Goal: Task Accomplishment & Management: Manage account settings

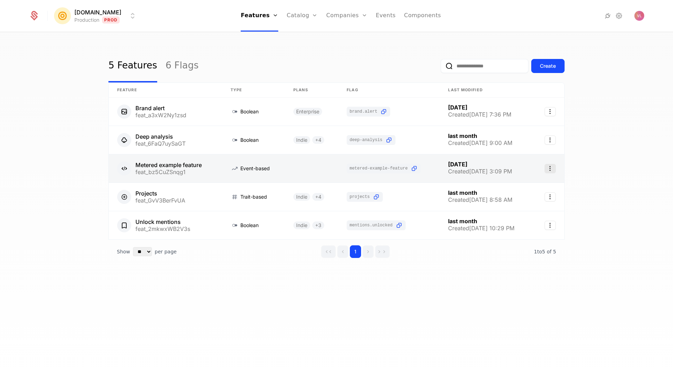
click at [555, 166] on icon "Select action" at bounding box center [550, 168] width 11 height 9
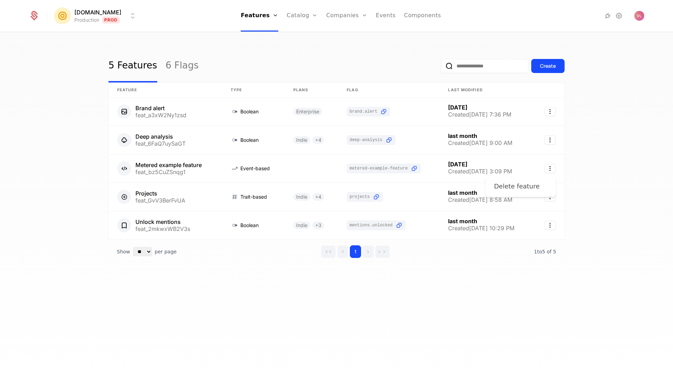
click at [525, 187] on div "Delete feature" at bounding box center [517, 187] width 46 height 10
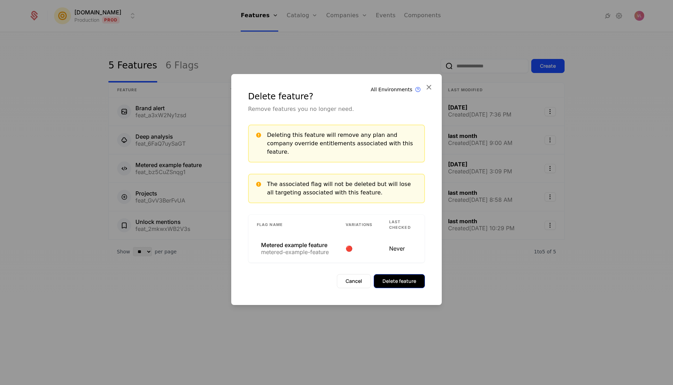
click at [401, 278] on button "Delete feature" at bounding box center [399, 281] width 51 height 14
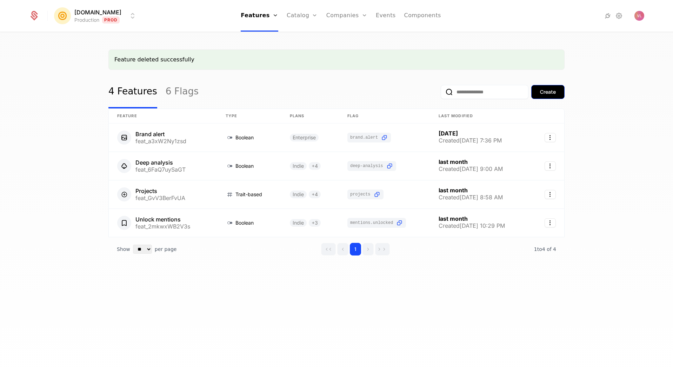
click at [547, 91] on div "Create" at bounding box center [548, 91] width 16 height 7
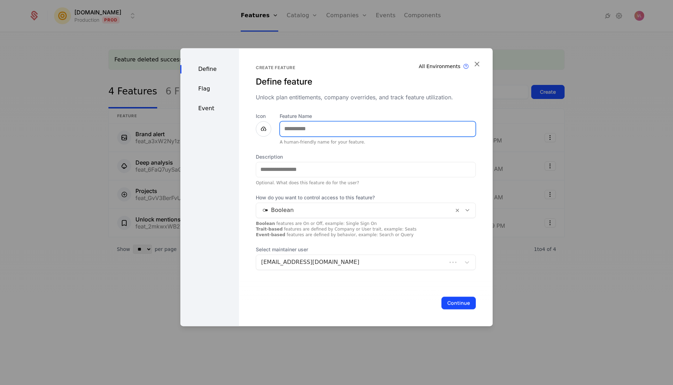
click at [321, 124] on input "Feature Name" at bounding box center [378, 128] width 196 height 15
type input "*"
type input "******"
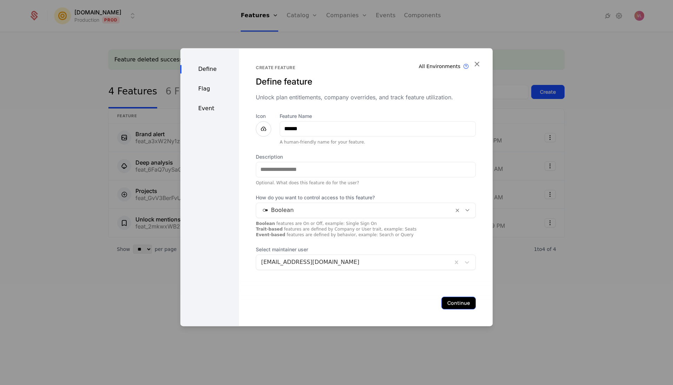
click at [453, 300] on button "Continue" at bounding box center [459, 303] width 34 height 13
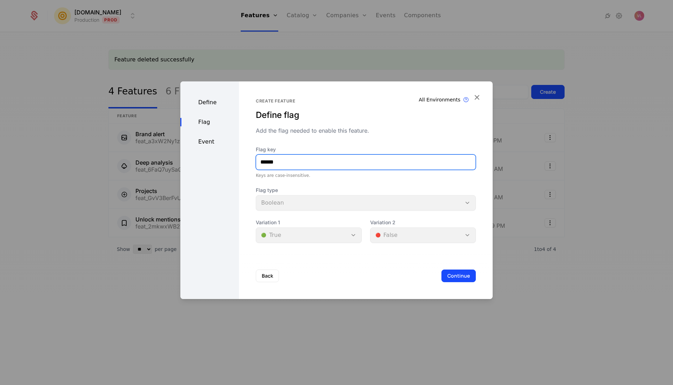
click at [294, 164] on input "******" at bounding box center [365, 162] width 219 height 15
type input "**********"
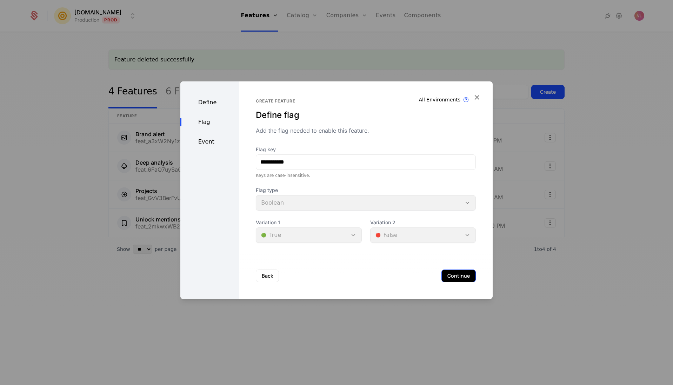
click at [452, 275] on button "Continue" at bounding box center [459, 276] width 34 height 13
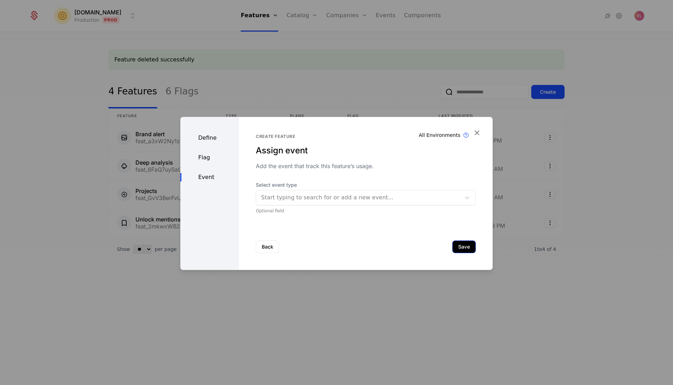
click at [455, 246] on button "Save" at bounding box center [465, 246] width 24 height 13
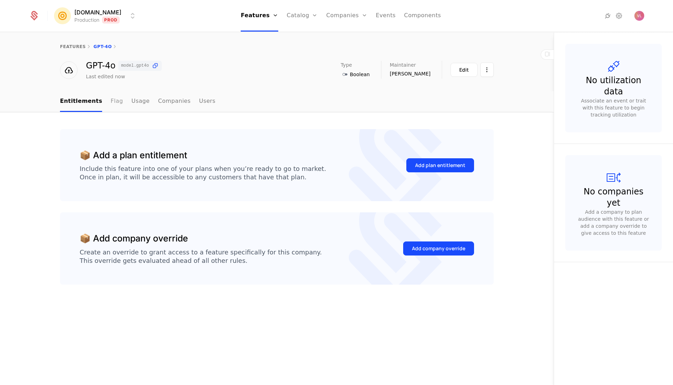
click at [115, 104] on link "Flag" at bounding box center [117, 101] width 12 height 21
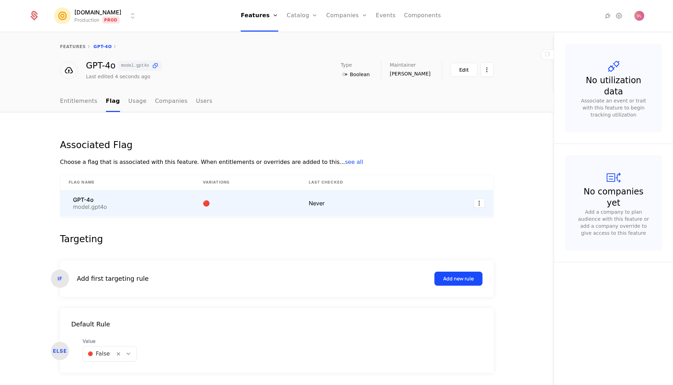
scroll to position [21, 0]
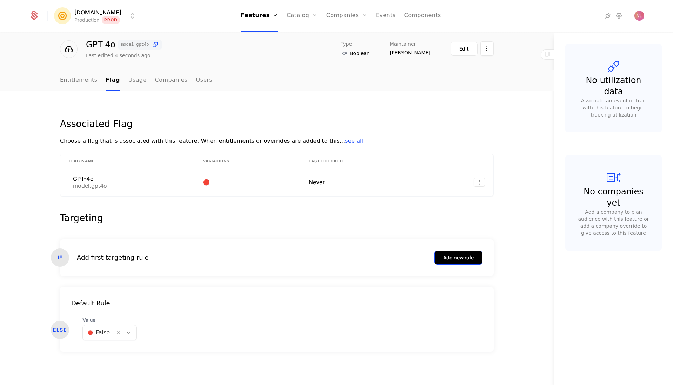
click at [449, 262] on button "Add new rule" at bounding box center [459, 258] width 48 height 14
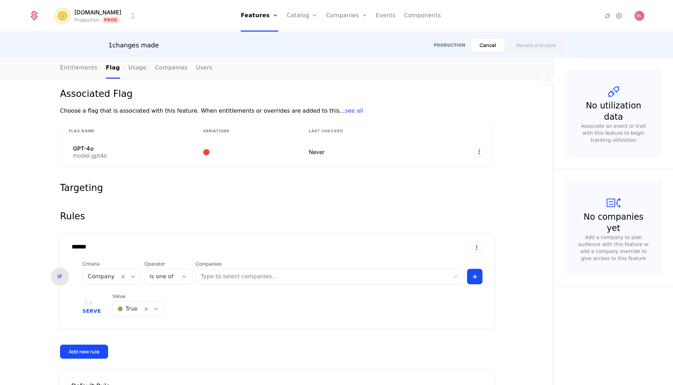
scroll to position [118, 0]
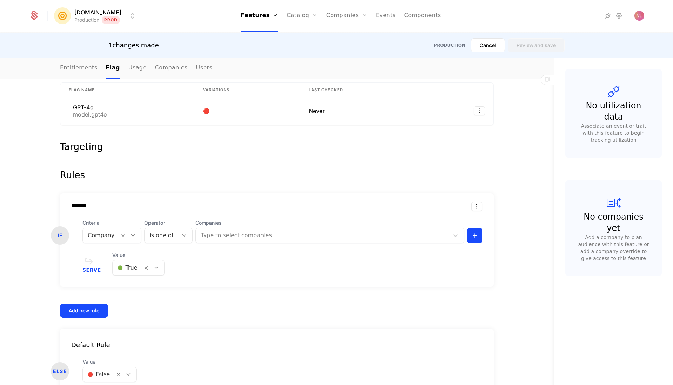
click at [162, 233] on div at bounding box center [162, 236] width 24 height 10
click at [121, 226] on span "Criteria" at bounding box center [112, 222] width 59 height 7
click at [94, 229] on div "Company" at bounding box center [112, 235] width 59 height 15
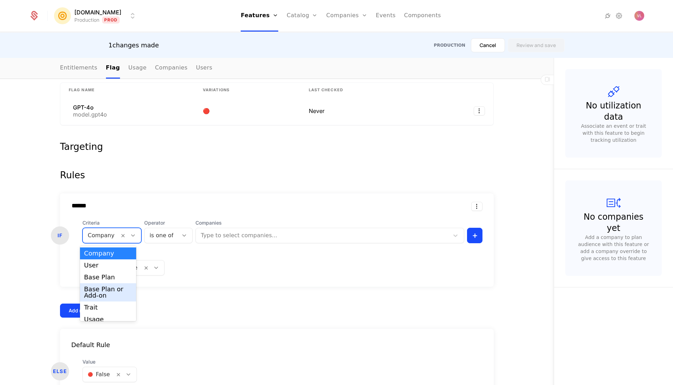
scroll to position [18, 0]
click at [109, 290] on div "Trait" at bounding box center [108, 290] width 48 height 6
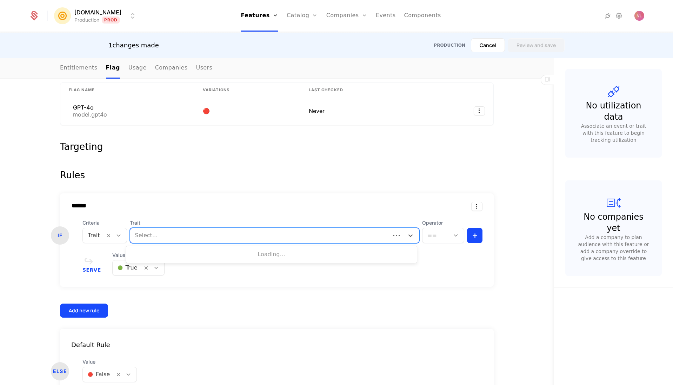
click at [188, 229] on div "Select..." at bounding box center [275, 235] width 290 height 15
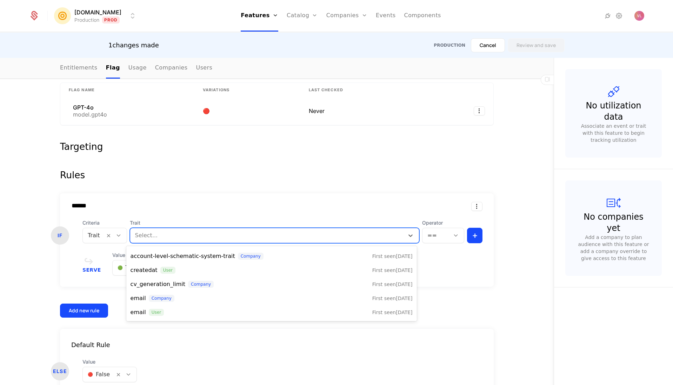
scroll to position [0, 0]
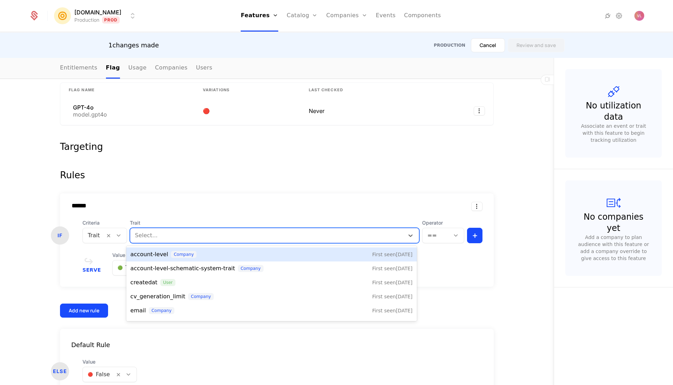
drag, startPoint x: 221, startPoint y: 165, endPoint x: 227, endPoint y: 146, distance: 20.4
click at [222, 165] on div "Targeting Rules ****** IF Criteria Trait Trait [object Object], 1 of 15. 15 res…" at bounding box center [277, 276] width 434 height 268
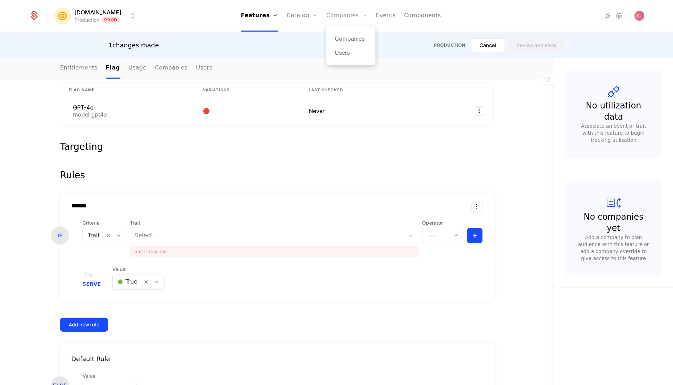
click at [332, 14] on link "Companies" at bounding box center [347, 16] width 41 height 32
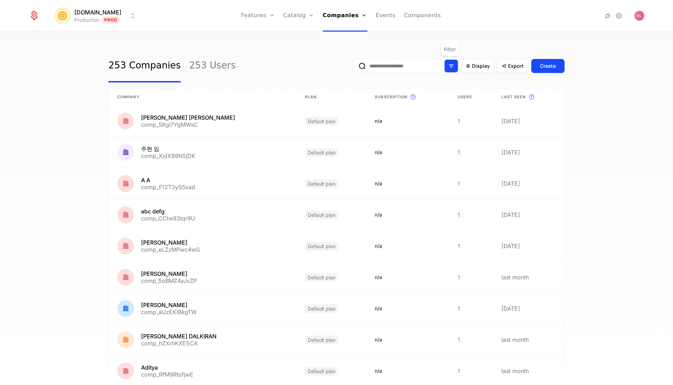
click at [451, 65] on icon "Filter options" at bounding box center [451, 66] width 6 height 6
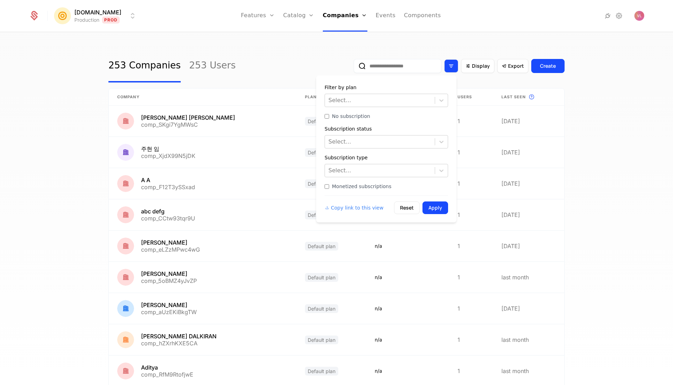
click at [451, 65] on icon "Filter options" at bounding box center [451, 66] width 6 height 6
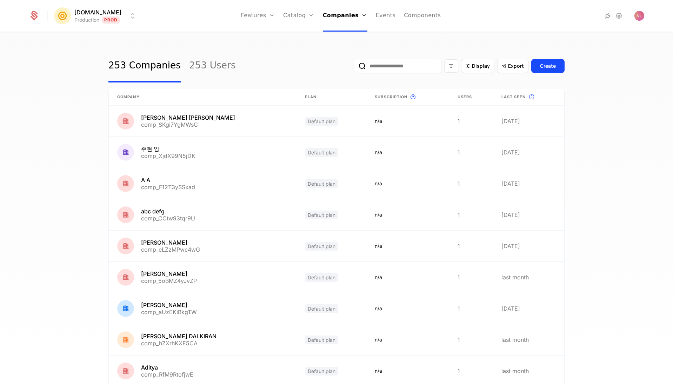
click at [422, 63] on input "email" at bounding box center [398, 66] width 88 height 14
click at [454, 70] on div "Filter options" at bounding box center [451, 65] width 14 height 13
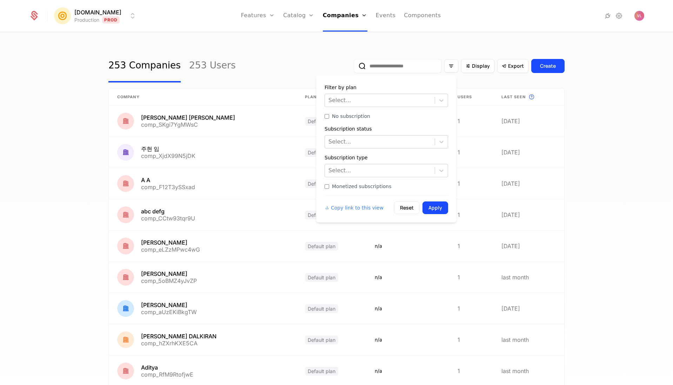
click at [482, 86] on div "253 Companies 253 Users Display Export Create Company Plan Subscription This is…" at bounding box center [336, 252] width 456 height 404
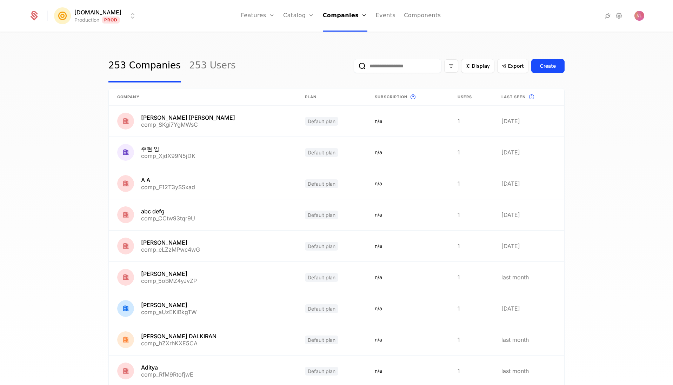
click at [465, 99] on th "Users" at bounding box center [471, 96] width 44 height 17
click at [502, 98] on span "Last seen" at bounding box center [514, 97] width 25 height 6
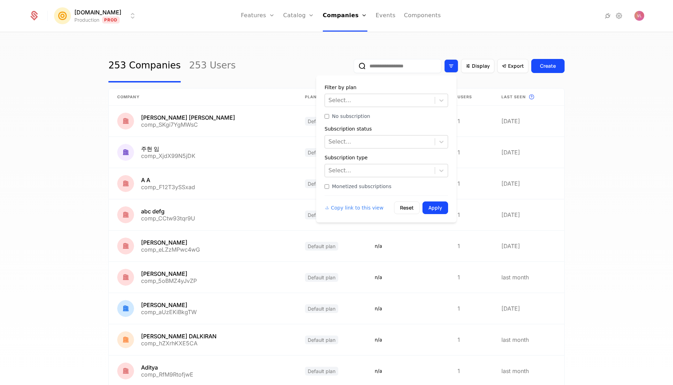
click at [453, 67] on icon "Filter options" at bounding box center [451, 66] width 6 height 6
click at [371, 188] on span "Monetized subscriptions" at bounding box center [362, 186] width 60 height 7
click at [440, 210] on button "Apply" at bounding box center [436, 208] width 26 height 13
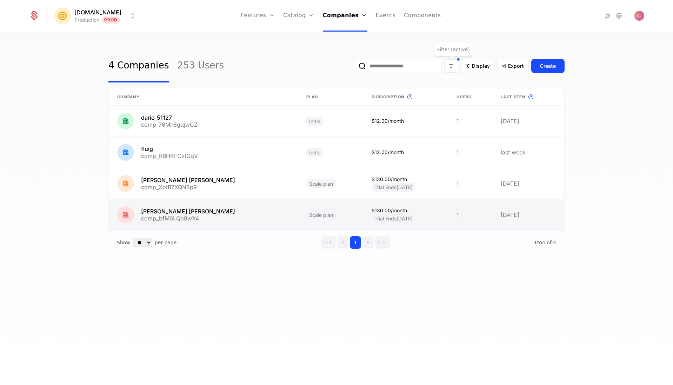
click at [238, 219] on link at bounding box center [203, 214] width 189 height 31
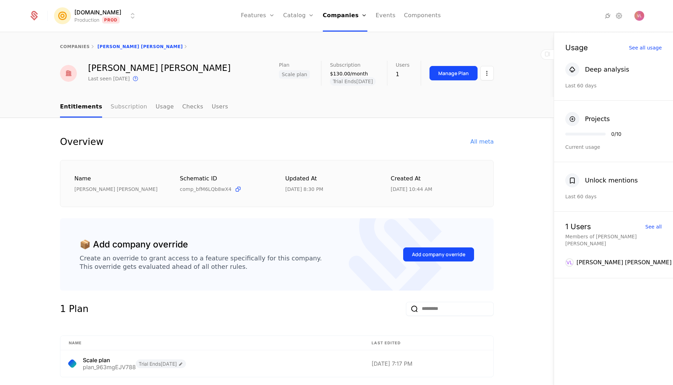
click at [123, 109] on link "Subscription" at bounding box center [129, 107] width 37 height 21
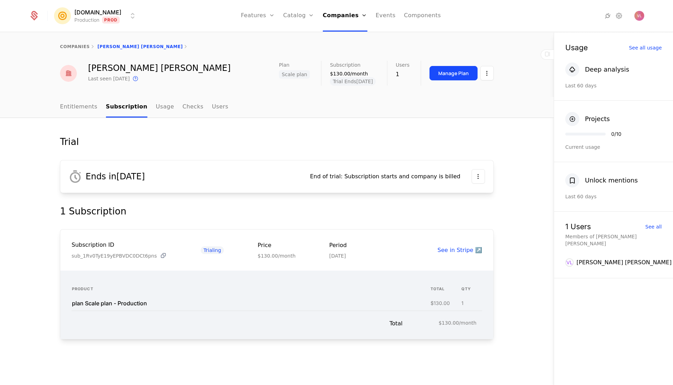
click at [160, 255] on icon at bounding box center [163, 255] width 7 height 7
click at [352, 8] on link "Companies" at bounding box center [345, 16] width 45 height 32
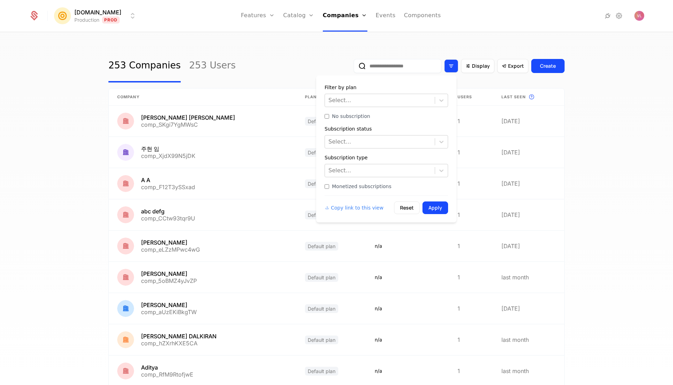
click at [450, 64] on icon "Filter options" at bounding box center [451, 66] width 6 height 6
click at [356, 191] on form "Filter by plan Select... No subscription Subscription status Select... Subscrip…" at bounding box center [387, 149] width 124 height 130
click at [360, 185] on span "Monetized subscriptions" at bounding box center [362, 186] width 60 height 7
click at [436, 205] on button "Apply" at bounding box center [436, 208] width 26 height 13
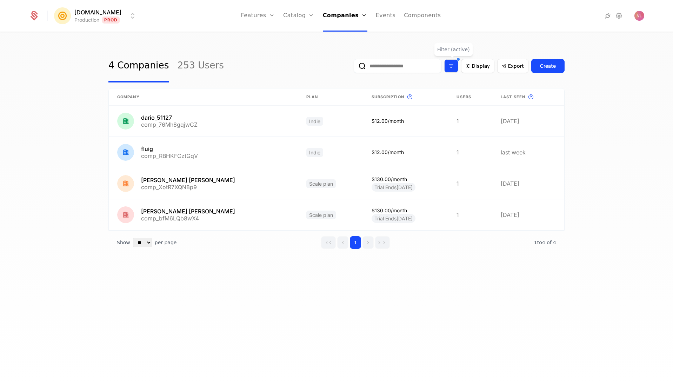
click at [450, 67] on icon "Filter options" at bounding box center [451, 66] width 6 height 6
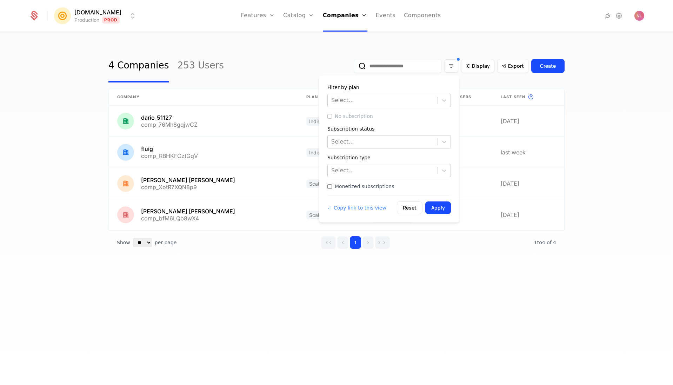
click at [364, 184] on span "Monetized subscriptions" at bounding box center [365, 186] width 60 height 7
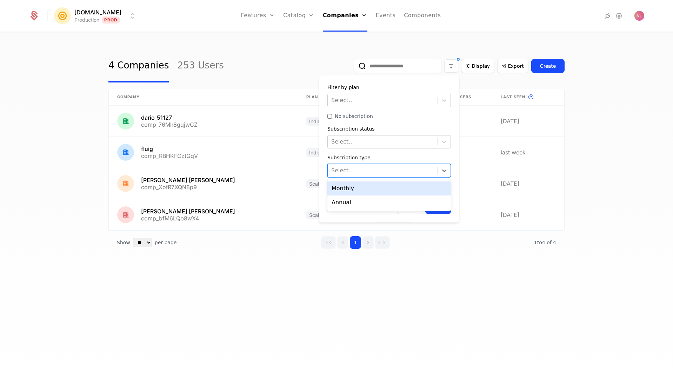
click at [373, 171] on div at bounding box center [382, 171] width 103 height 10
click at [372, 171] on div at bounding box center [382, 171] width 103 height 10
click at [372, 145] on div at bounding box center [382, 142] width 103 height 10
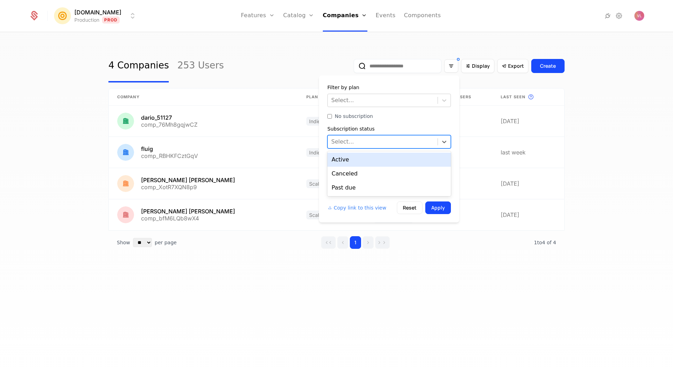
click at [367, 163] on div "Active" at bounding box center [390, 160] width 124 height 14
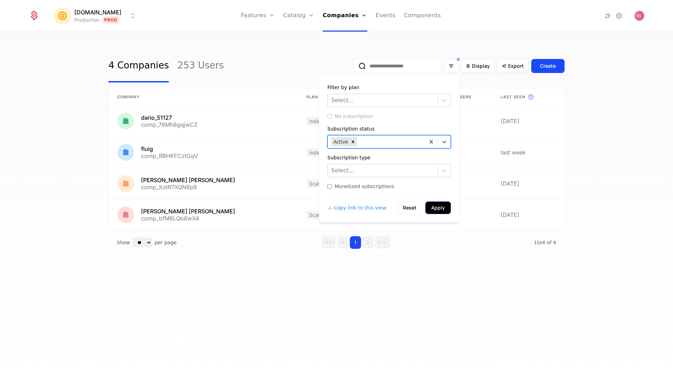
click at [436, 212] on button "Apply" at bounding box center [439, 208] width 26 height 13
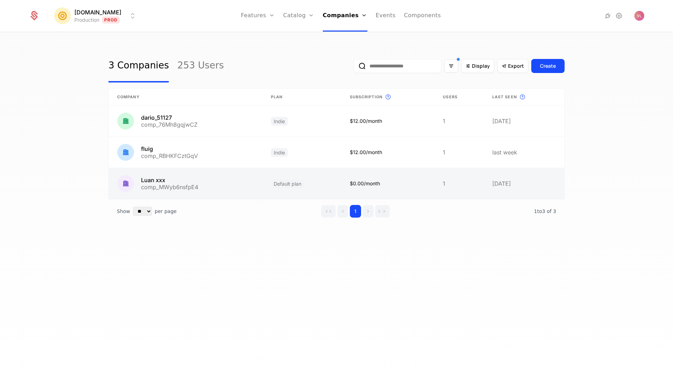
click at [255, 185] on link at bounding box center [186, 183] width 154 height 31
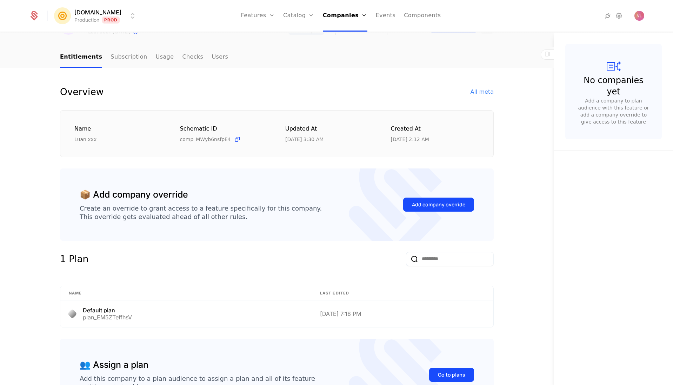
scroll to position [43, 0]
click at [111, 64] on link "Subscription" at bounding box center [129, 58] width 37 height 21
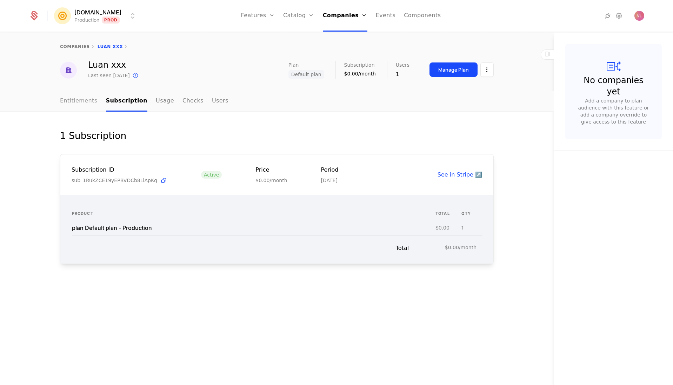
click at [82, 100] on link "Entitlements" at bounding box center [79, 101] width 38 height 21
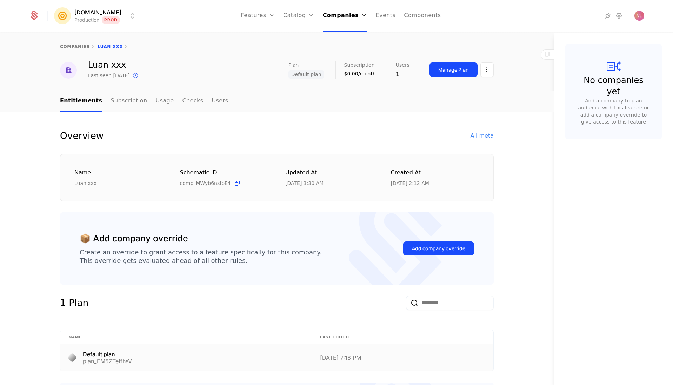
click at [100, 354] on div "Default plan" at bounding box center [107, 354] width 49 height 6
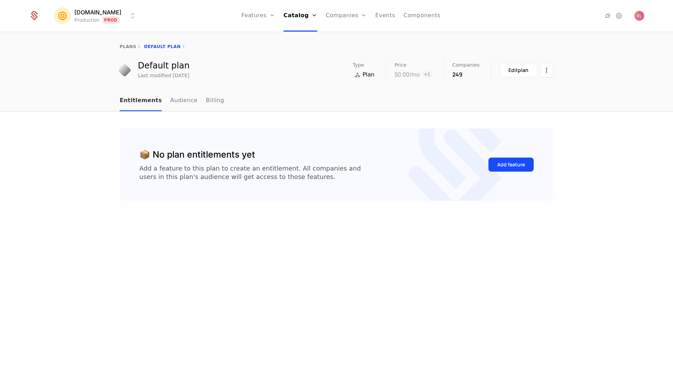
click at [131, 102] on link "Entitlements" at bounding box center [141, 101] width 42 height 21
click at [266, 60] on div "plans Default plan" at bounding box center [336, 47] width 673 height 28
click at [294, 12] on link "Catalog" at bounding box center [301, 16] width 34 height 32
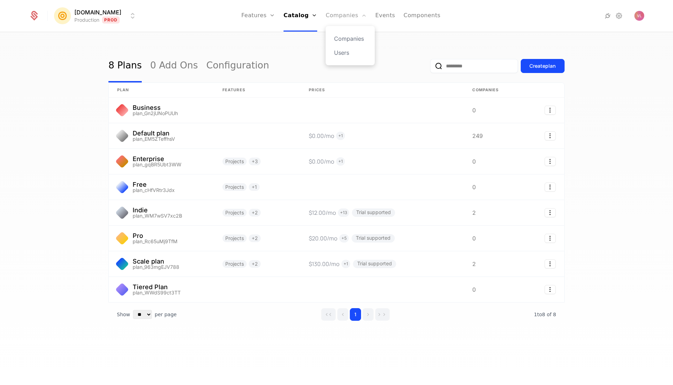
click at [343, 8] on link "Companies" at bounding box center [346, 16] width 41 height 32
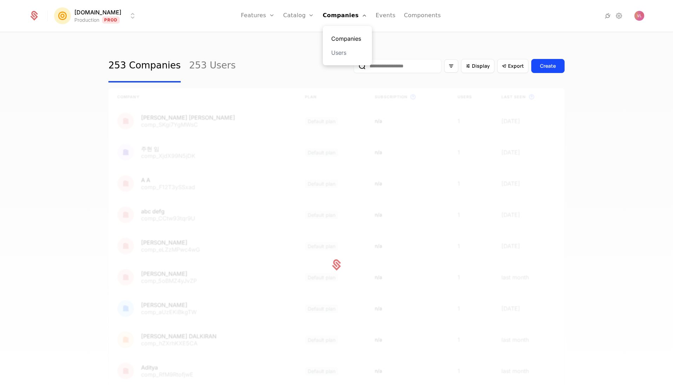
click at [343, 38] on link "Companies" at bounding box center [347, 38] width 32 height 8
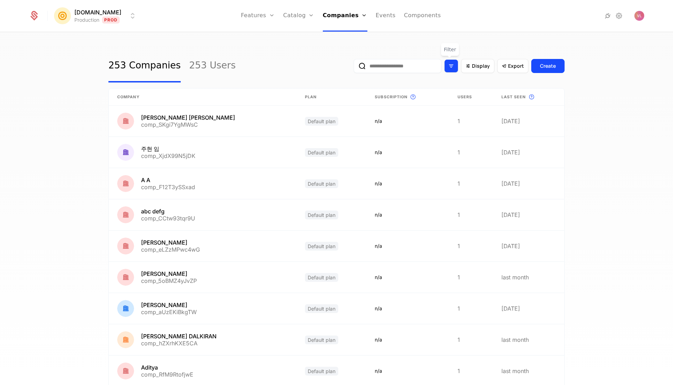
click at [454, 69] on div "Filter options" at bounding box center [451, 65] width 14 height 13
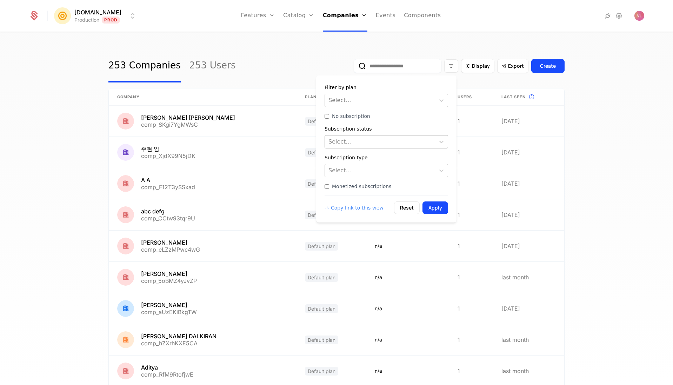
click at [373, 143] on div at bounding box center [380, 142] width 103 height 10
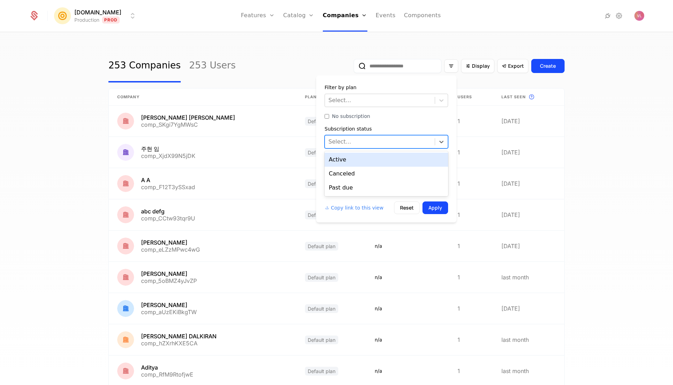
click at [365, 157] on div "Active" at bounding box center [387, 160] width 124 height 14
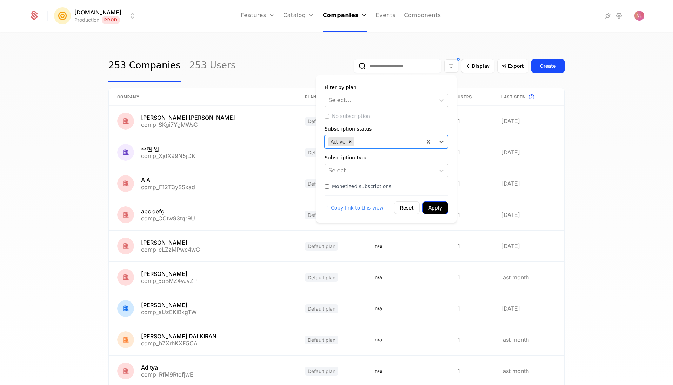
click at [437, 207] on button "Apply" at bounding box center [436, 208] width 26 height 13
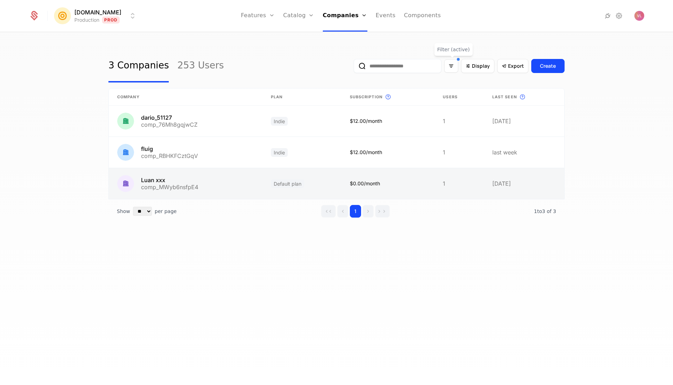
click at [210, 182] on link at bounding box center [186, 183] width 154 height 31
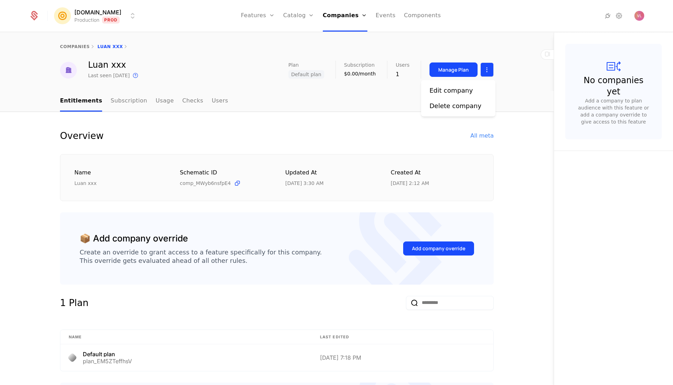
click at [486, 69] on html "[DOMAIN_NAME] Production Prod Features Features Flags Catalog Plans Add Ons Con…" at bounding box center [336, 192] width 673 height 385
click at [461, 92] on div "Edit company" at bounding box center [452, 91] width 44 height 10
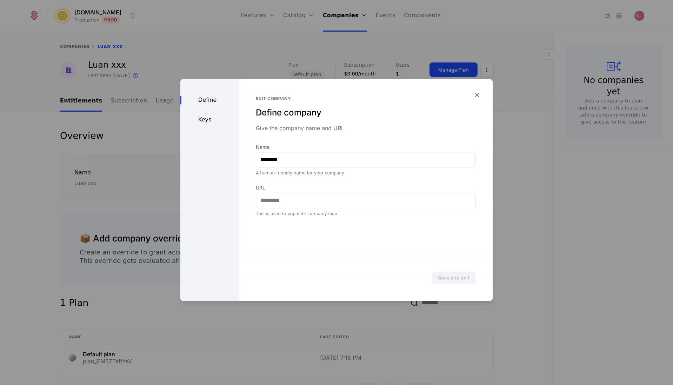
click at [209, 120] on div "Keys" at bounding box center [209, 120] width 59 height 8
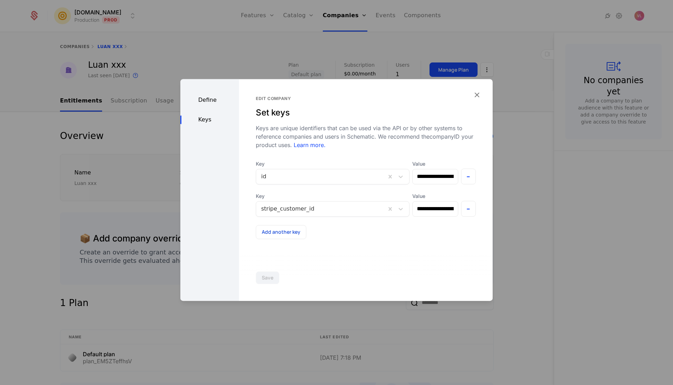
click at [552, 172] on div at bounding box center [336, 192] width 673 height 385
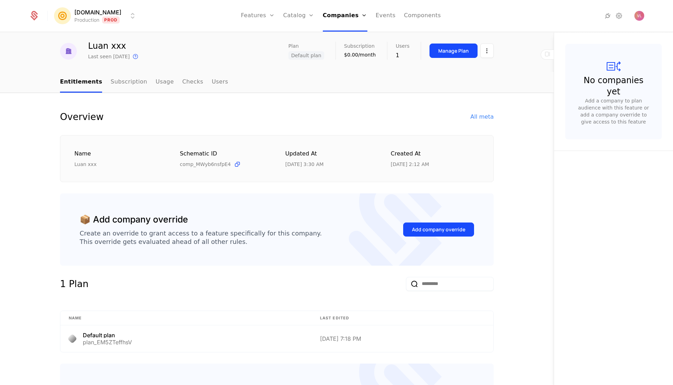
scroll to position [20, 0]
click at [128, 84] on link "Subscription" at bounding box center [129, 81] width 37 height 21
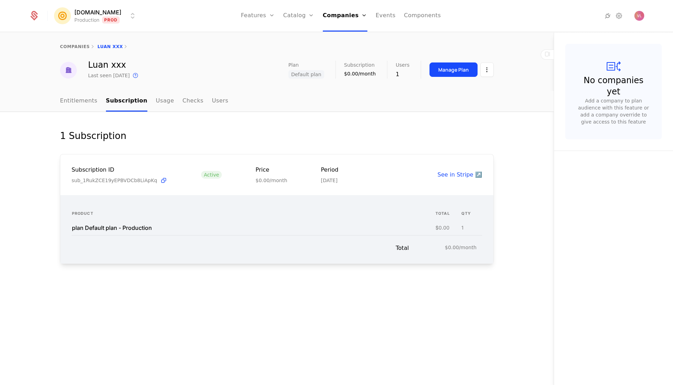
click at [223, 97] on nav "Entitlements Subscription Usage Checks Users" at bounding box center [277, 101] width 434 height 21
click at [212, 103] on link "Users" at bounding box center [220, 101] width 17 height 21
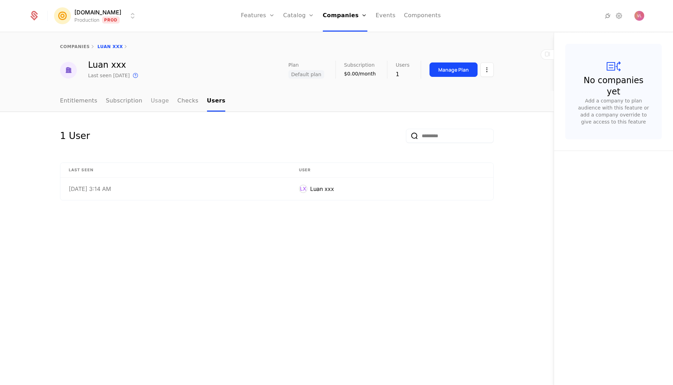
click at [153, 103] on link "Usage" at bounding box center [160, 101] width 18 height 21
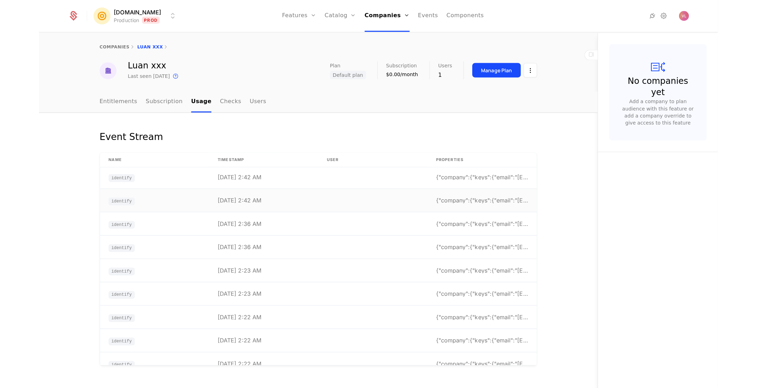
scroll to position [3, 0]
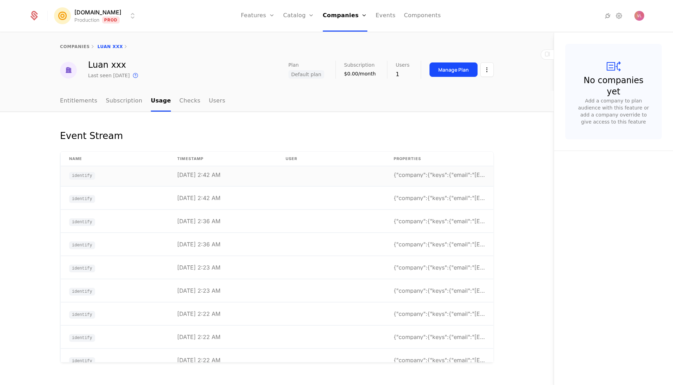
click at [339, 177] on td at bounding box center [331, 175] width 108 height 23
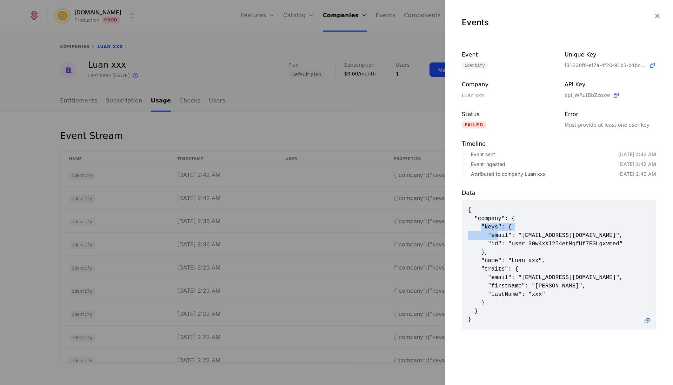
drag, startPoint x: 480, startPoint y: 226, endPoint x: 500, endPoint y: 250, distance: 30.7
click at [500, 240] on span "{ "company": { "keys": { "email": "[EMAIL_ADDRESS][DOMAIN_NAME]", "id": "user_3…" at bounding box center [559, 265] width 183 height 118
drag, startPoint x: 496, startPoint y: 252, endPoint x: 483, endPoint y: 228, distance: 27.8
click at [483, 228] on span "{ "company": { "keys": { "email": "[EMAIL_ADDRESS][DOMAIN_NAME]", "id": "user_3…" at bounding box center [559, 265] width 183 height 118
click at [305, 127] on div at bounding box center [336, 192] width 673 height 385
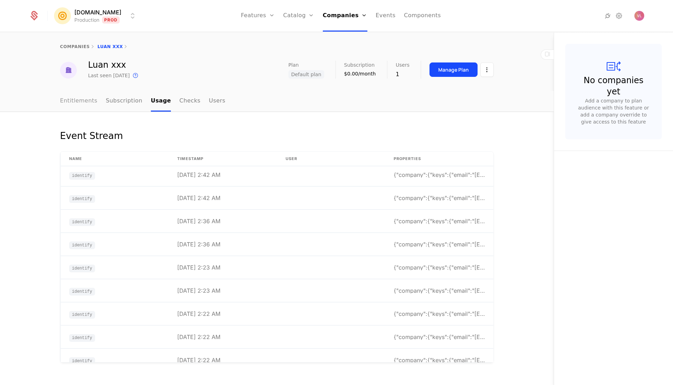
click at [81, 100] on link "Entitlements" at bounding box center [79, 101] width 38 height 21
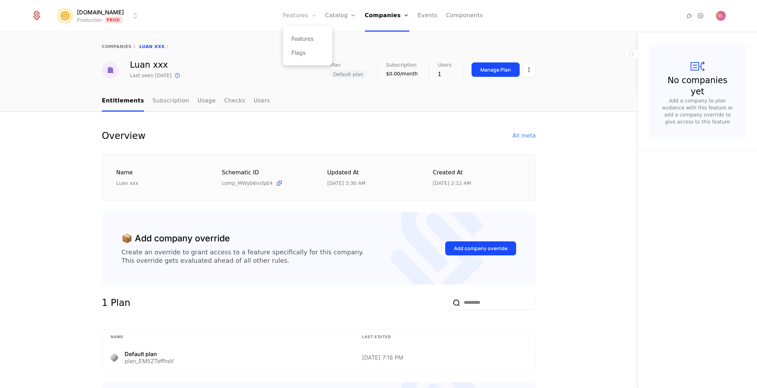
click at [304, 16] on link "Features" at bounding box center [300, 16] width 34 height 32
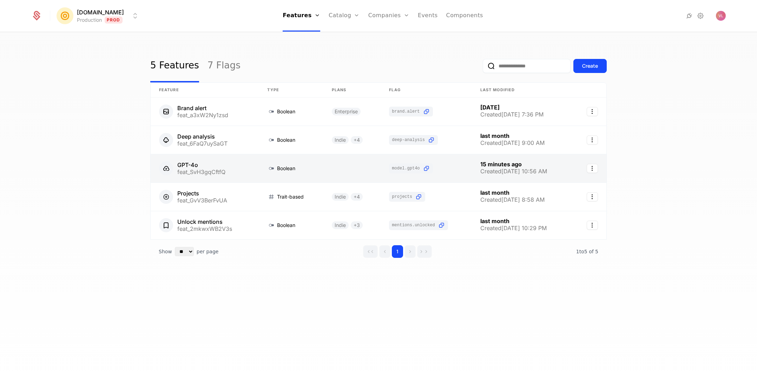
click at [227, 171] on link at bounding box center [205, 168] width 108 height 28
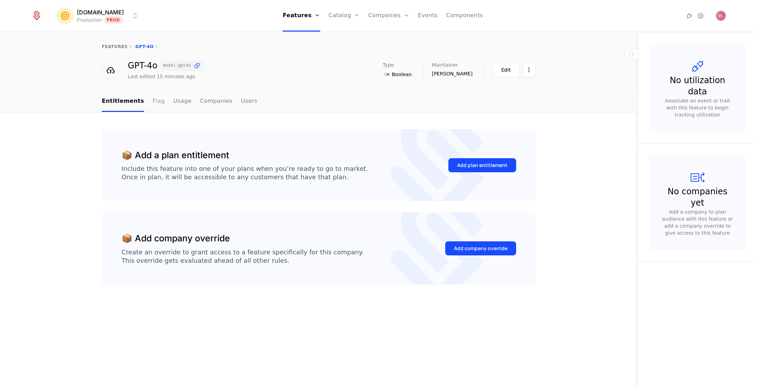
click at [153, 99] on link "Flag" at bounding box center [158, 101] width 12 height 21
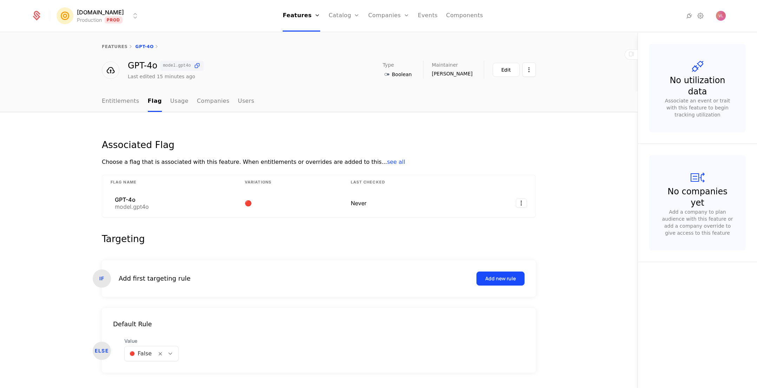
scroll to position [18, 0]
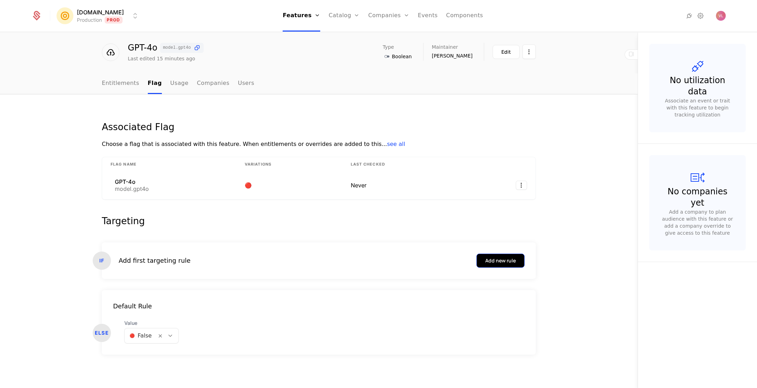
click at [494, 259] on div "Add new rule" at bounding box center [500, 260] width 31 height 7
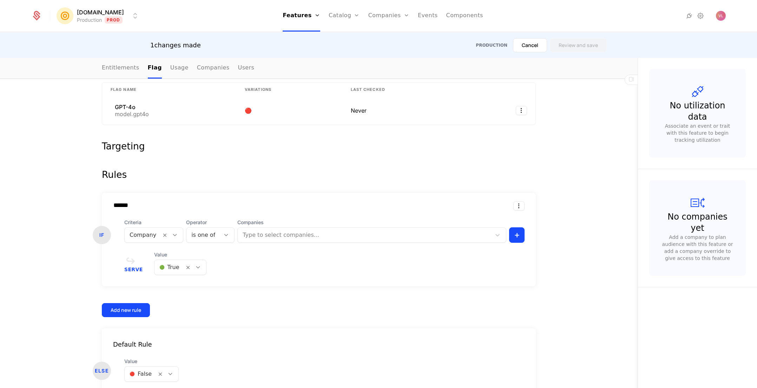
scroll to position [131, 0]
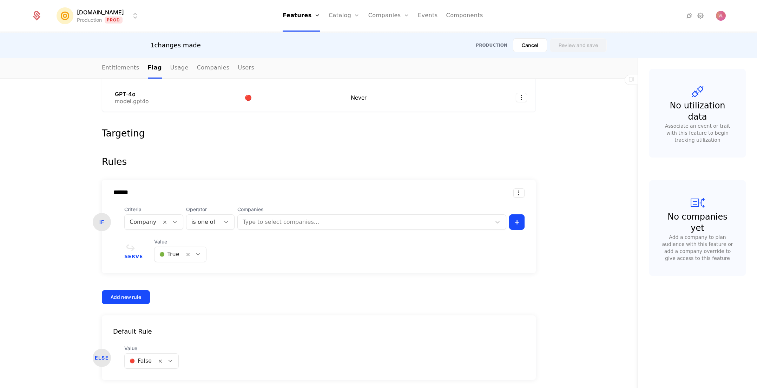
click at [138, 219] on div at bounding box center [143, 222] width 27 height 10
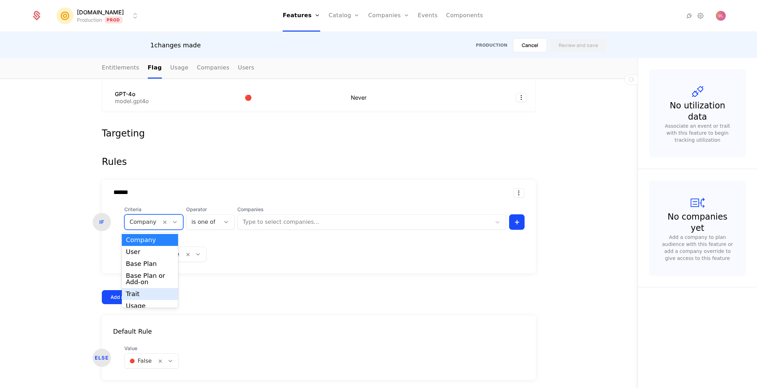
click at [148, 289] on div "Trait" at bounding box center [150, 294] width 57 height 12
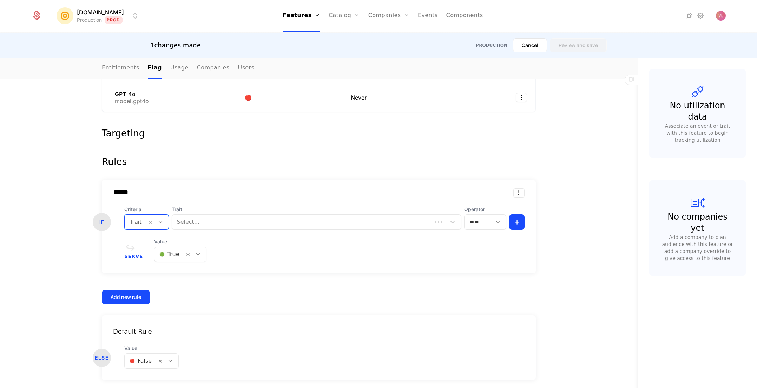
click at [240, 222] on div at bounding box center [302, 222] width 250 height 10
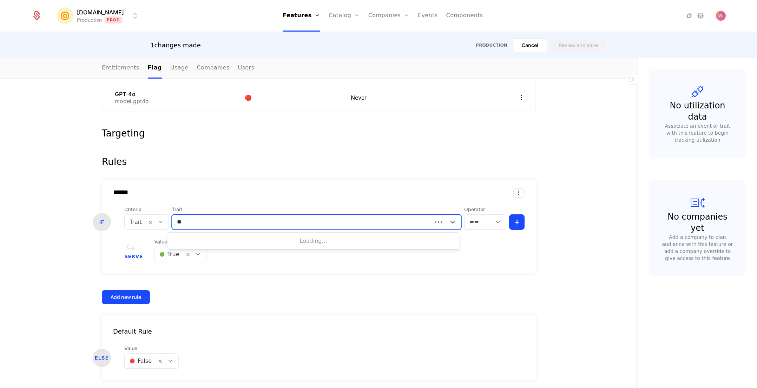
type input "***"
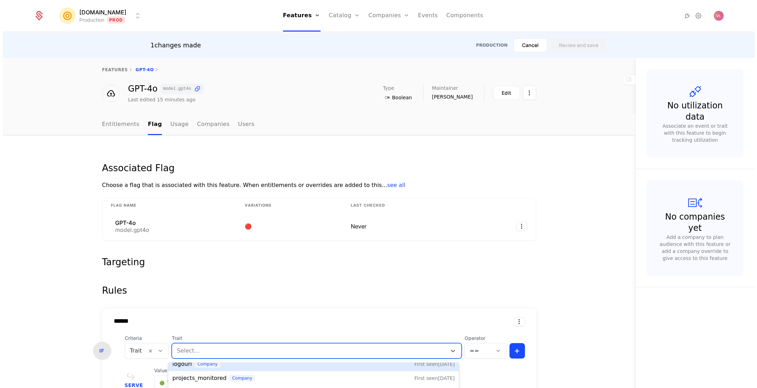
scroll to position [0, 0]
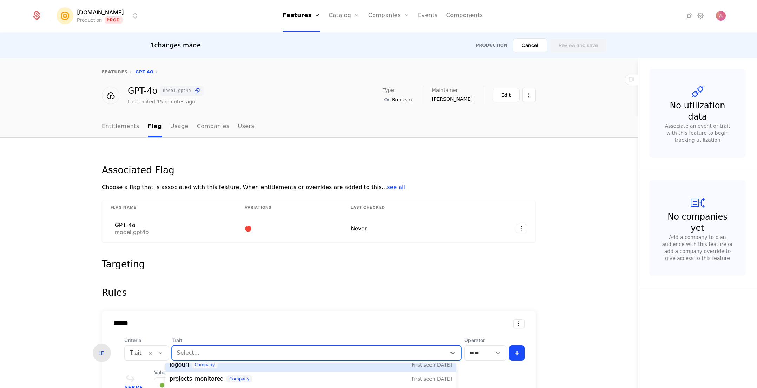
click at [525, 42] on button "Cancel" at bounding box center [530, 45] width 34 height 14
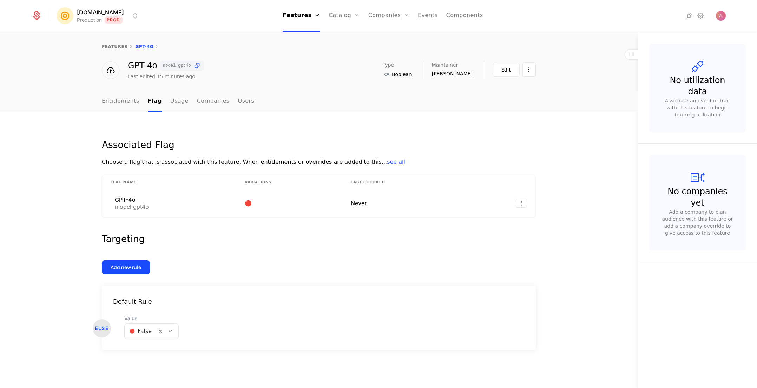
click at [86, 13] on html "[DOMAIN_NAME] Production Prod Features Features Flags Catalog Plans Add Ons Con…" at bounding box center [378, 194] width 757 height 388
click at [98, 37] on div "Local / Staging" at bounding box center [85, 37] width 41 height 6
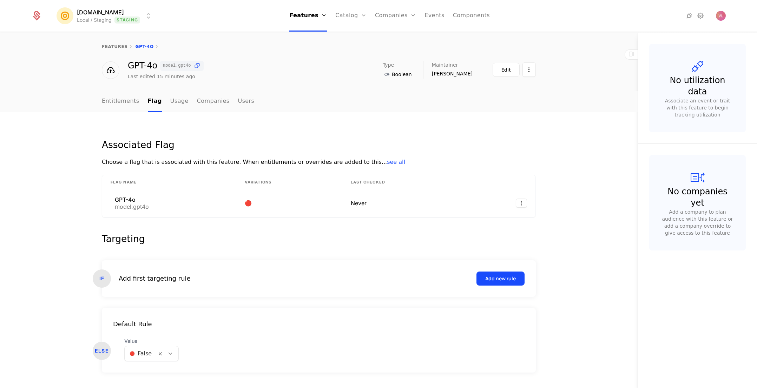
click at [487, 275] on button "Add new rule" at bounding box center [500, 279] width 48 height 14
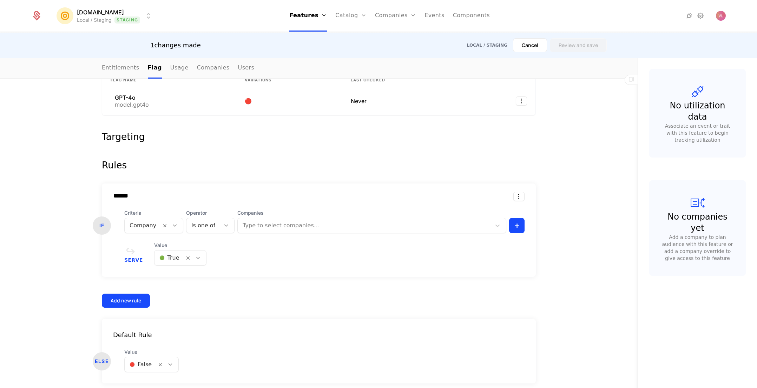
scroll to position [131, 0]
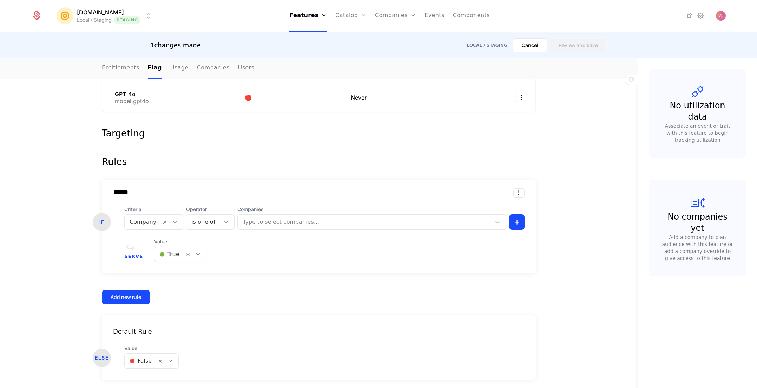
click at [145, 215] on div "Company" at bounding box center [153, 222] width 59 height 15
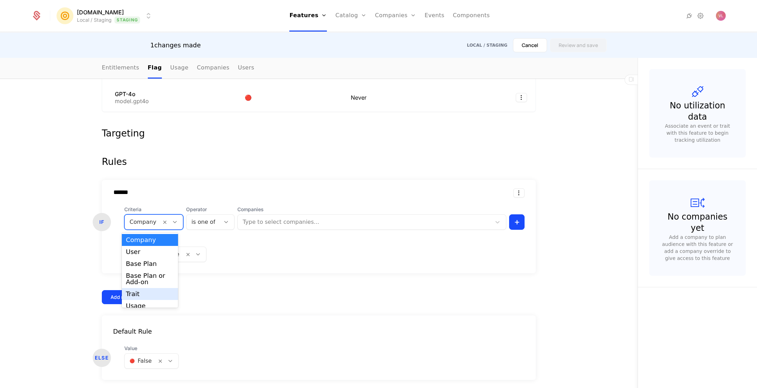
click at [147, 288] on div "Trait" at bounding box center [150, 294] width 57 height 12
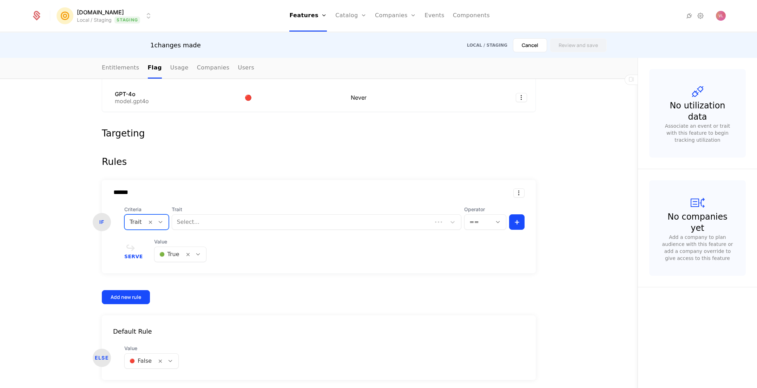
click at [228, 222] on div at bounding box center [302, 222] width 250 height 10
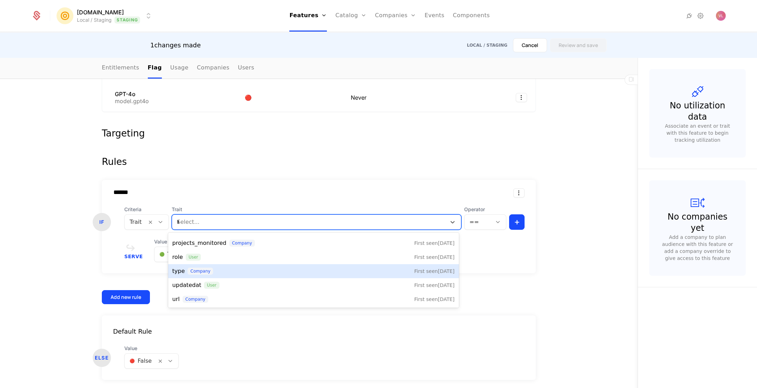
scroll to position [0, 0]
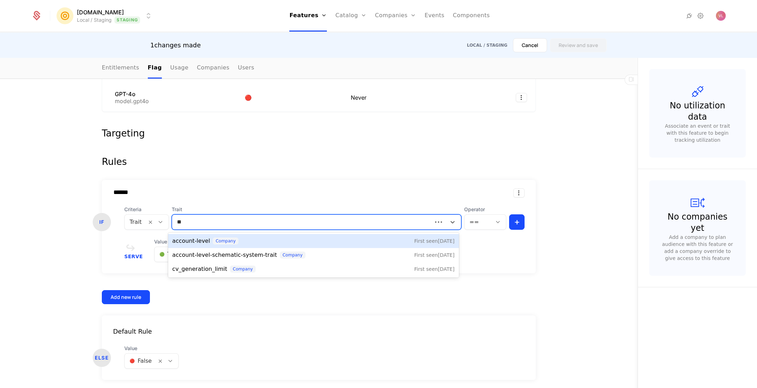
type input "***"
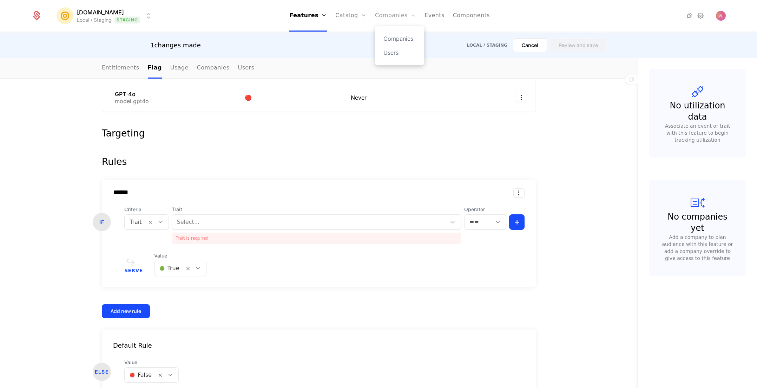
click at [393, 7] on link "Companies" at bounding box center [395, 16] width 41 height 32
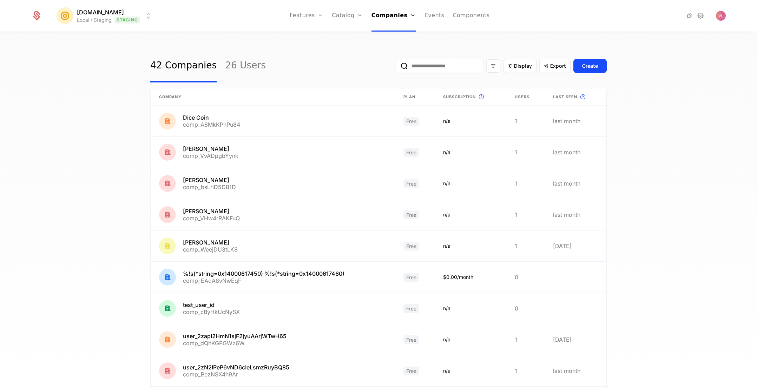
click at [450, 66] on input "email" at bounding box center [440, 66] width 88 height 14
paste input "**********"
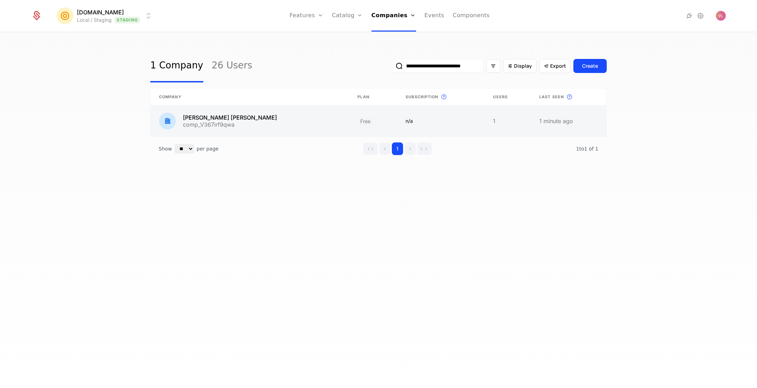
type input "**********"
click at [263, 125] on link at bounding box center [250, 121] width 198 height 31
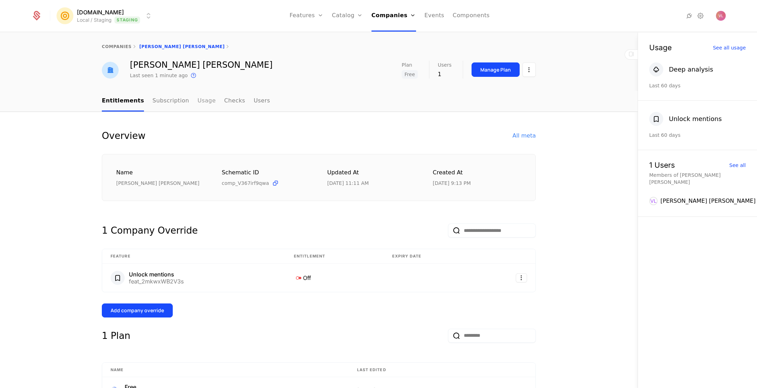
click at [198, 102] on link "Usage" at bounding box center [207, 101] width 18 height 21
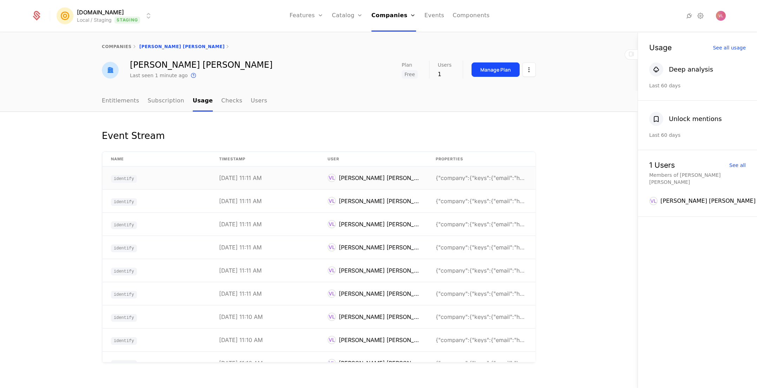
click at [274, 184] on td "[DATE] 11:11 AM" at bounding box center [265, 178] width 108 height 23
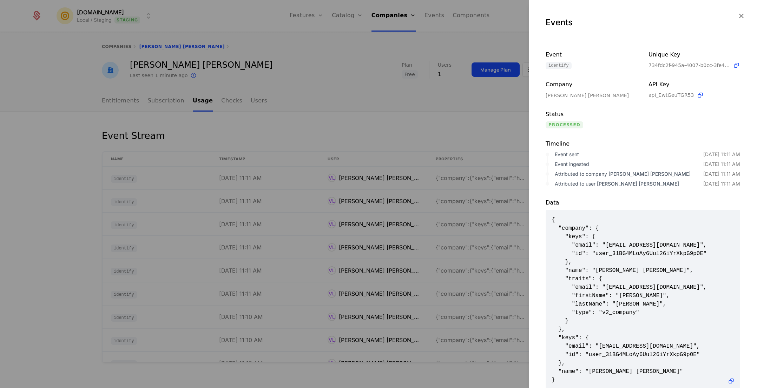
click at [362, 215] on div at bounding box center [378, 194] width 757 height 388
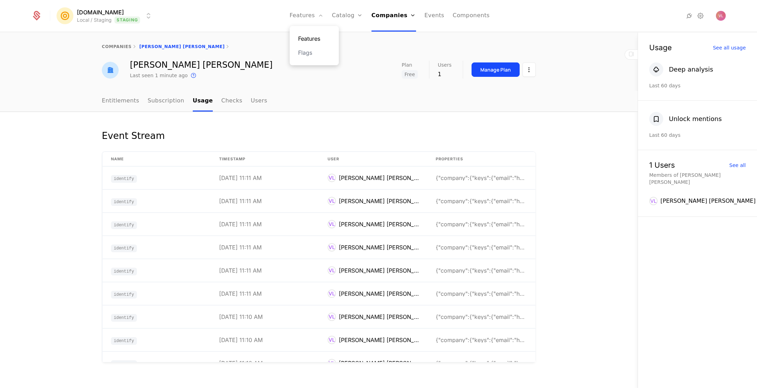
click at [309, 34] on link "Features" at bounding box center [314, 38] width 32 height 8
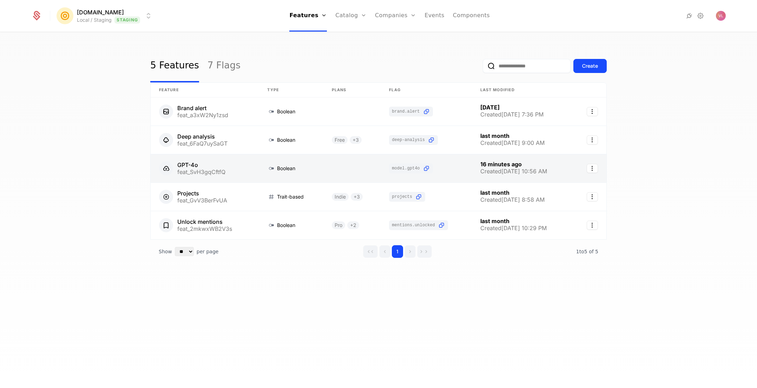
click at [211, 168] on link at bounding box center [205, 168] width 108 height 28
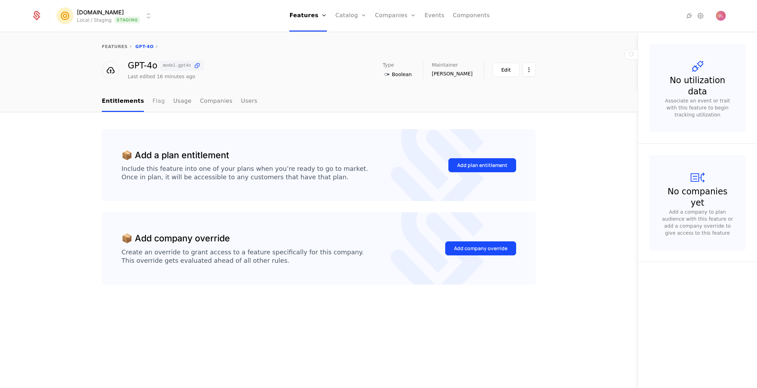
click at [152, 103] on link "Flag" at bounding box center [158, 101] width 12 height 21
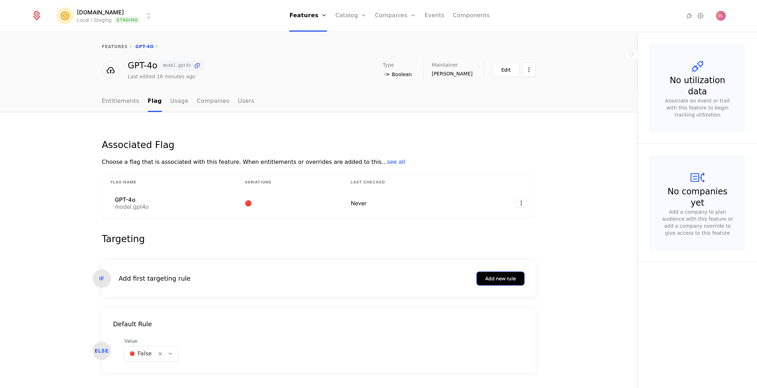
click at [490, 281] on div "Add new rule" at bounding box center [500, 278] width 31 height 7
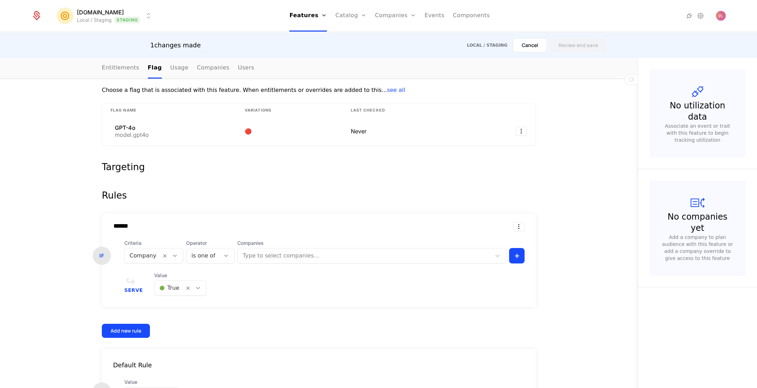
scroll to position [102, 0]
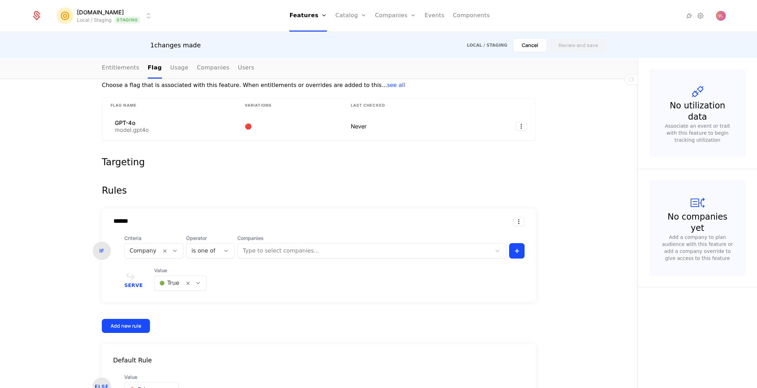
click at [142, 245] on div "Company" at bounding box center [143, 251] width 37 height 13
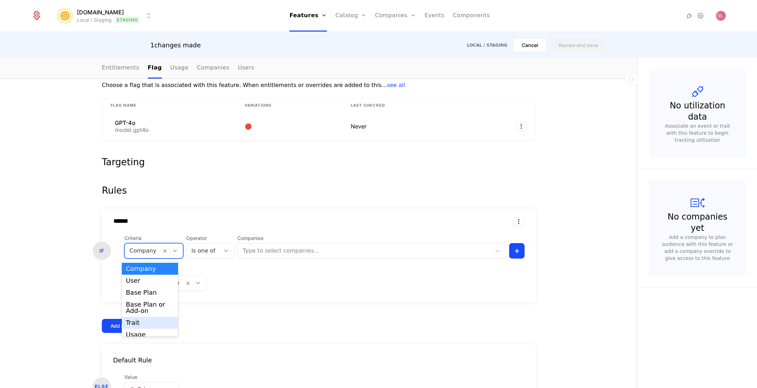
scroll to position [5, 0]
click at [146, 316] on div "Trait" at bounding box center [150, 318] width 48 height 6
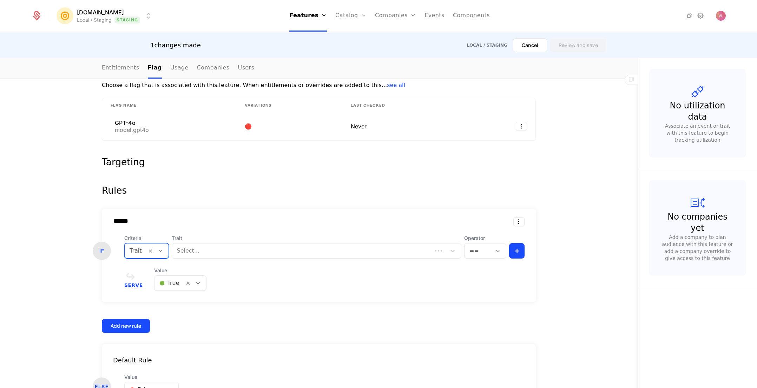
click at [250, 247] on div at bounding box center [302, 251] width 250 height 10
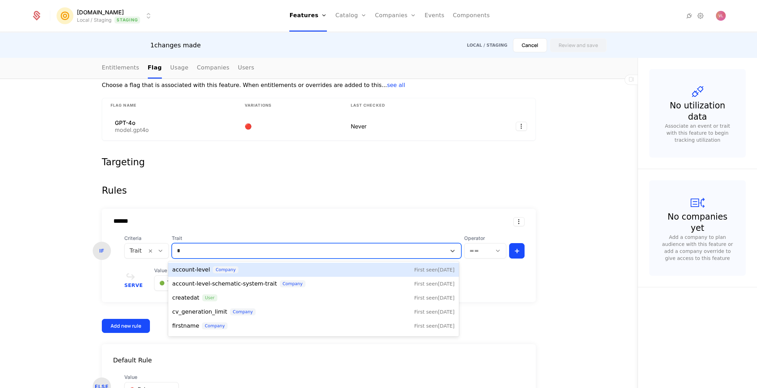
type input "**"
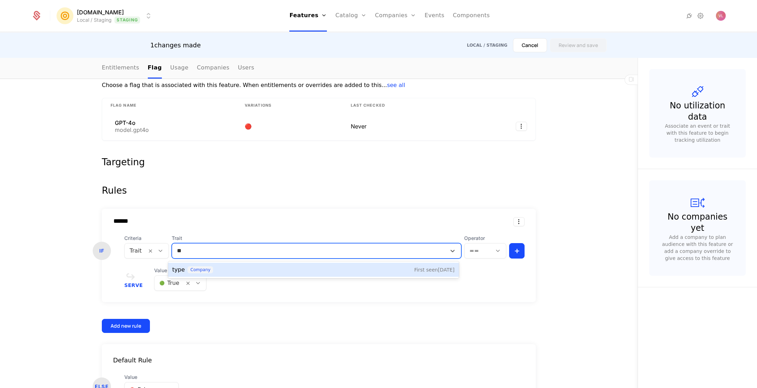
click at [234, 266] on div "type company First seen [DATE]" at bounding box center [313, 270] width 282 height 8
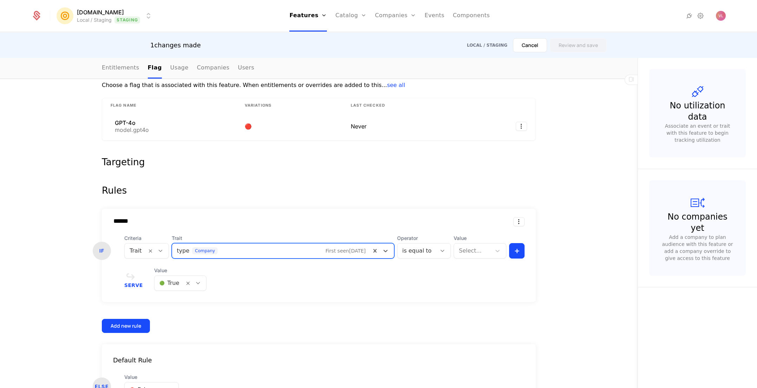
click at [474, 252] on div at bounding box center [472, 251] width 27 height 10
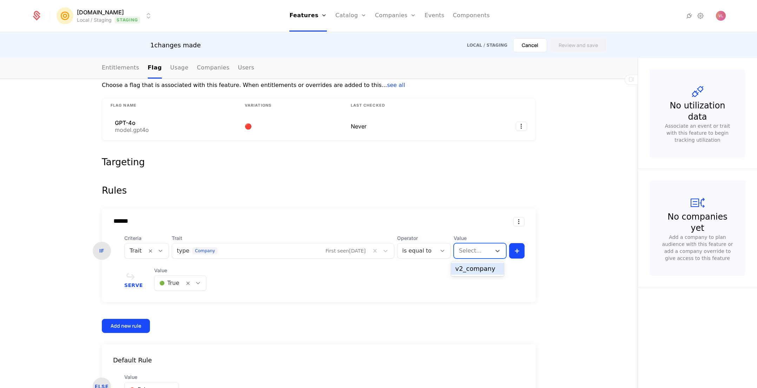
click at [474, 266] on div "v2_company" at bounding box center [477, 269] width 44 height 6
click at [565, 48] on button "Review and save" at bounding box center [578, 45] width 57 height 14
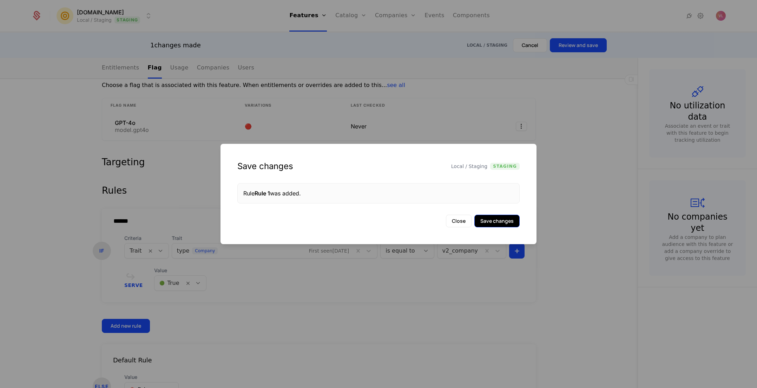
click at [498, 225] on button "Save changes" at bounding box center [496, 221] width 45 height 13
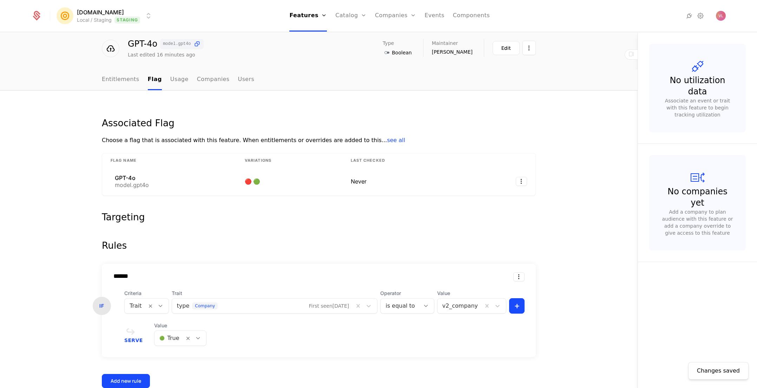
scroll to position [0, 0]
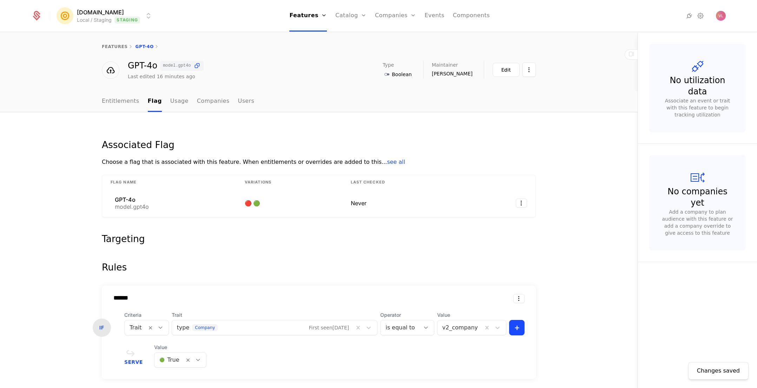
click at [96, 21] on html "[DOMAIN_NAME] Local / Staging Staging Features Features Flags Catalog Plans Add…" at bounding box center [378, 194] width 757 height 388
click at [95, 49] on div "Production" at bounding box center [82, 50] width 35 height 7
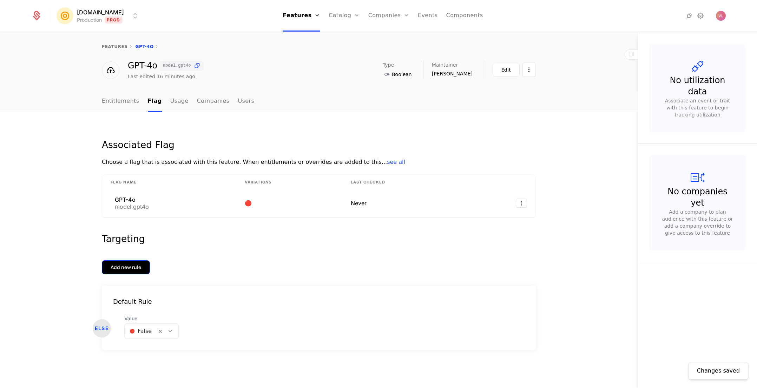
click at [117, 271] on div "Add new rule" at bounding box center [126, 267] width 31 height 7
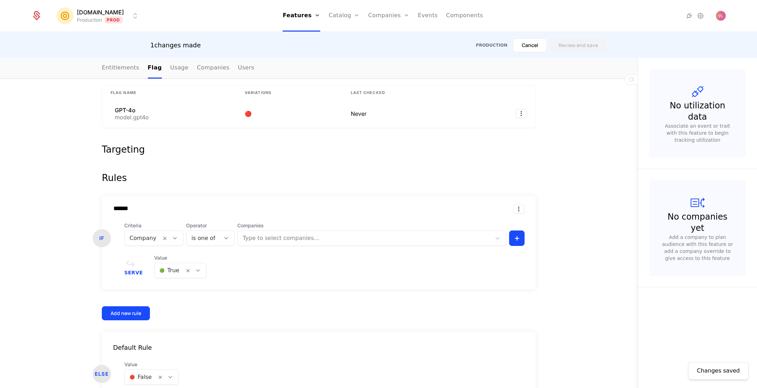
scroll to position [120, 0]
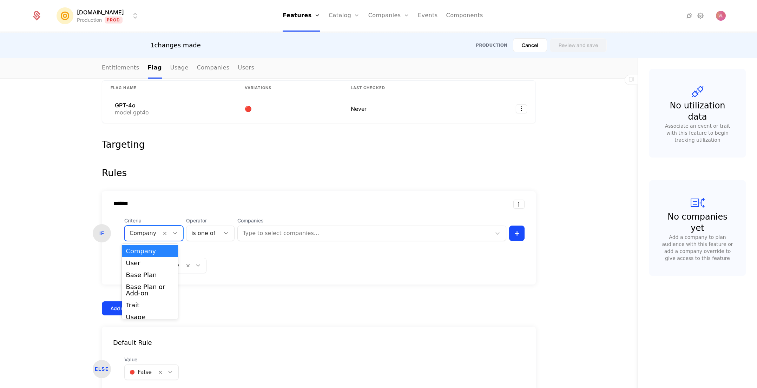
click at [130, 229] on div at bounding box center [143, 234] width 27 height 10
click at [151, 306] on div "Trait" at bounding box center [150, 305] width 48 height 6
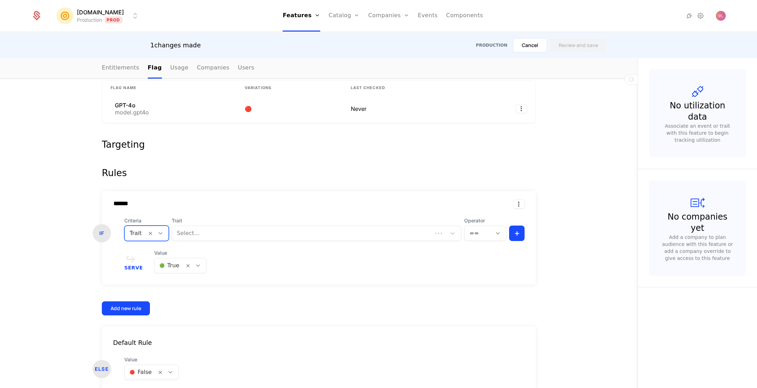
click at [238, 234] on div at bounding box center [302, 234] width 250 height 10
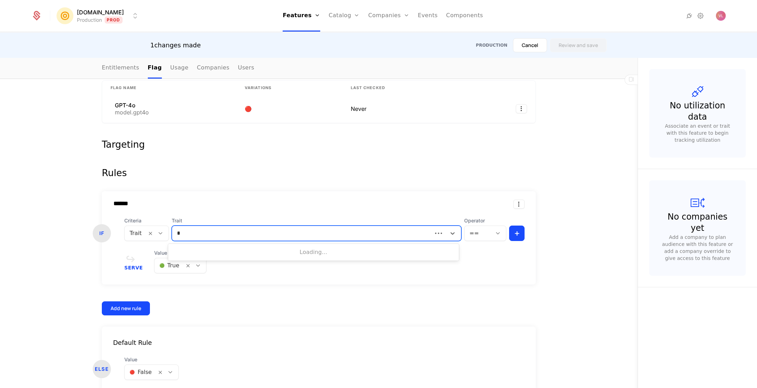
type input "**"
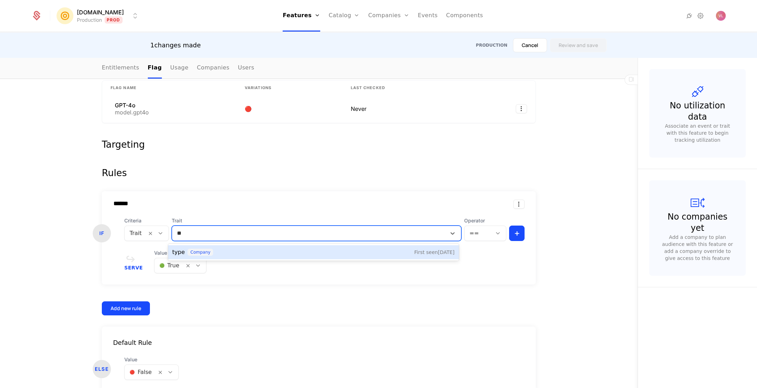
drag, startPoint x: 223, startPoint y: 249, endPoint x: 235, endPoint y: 251, distance: 11.7
click at [223, 249] on div "type company First seen [DATE]" at bounding box center [313, 252] width 282 height 8
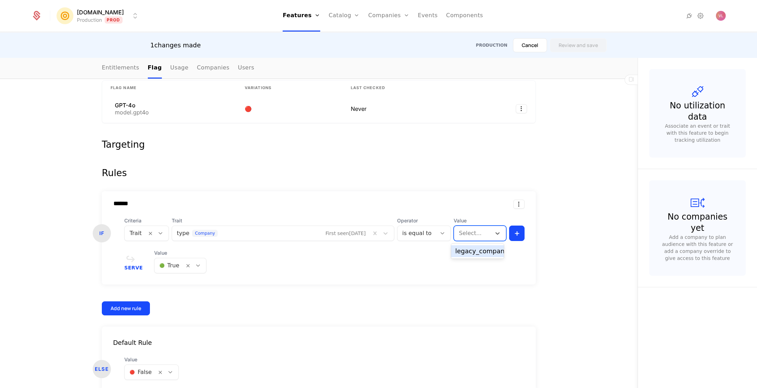
click at [461, 233] on div at bounding box center [472, 234] width 27 height 10
type input "*"
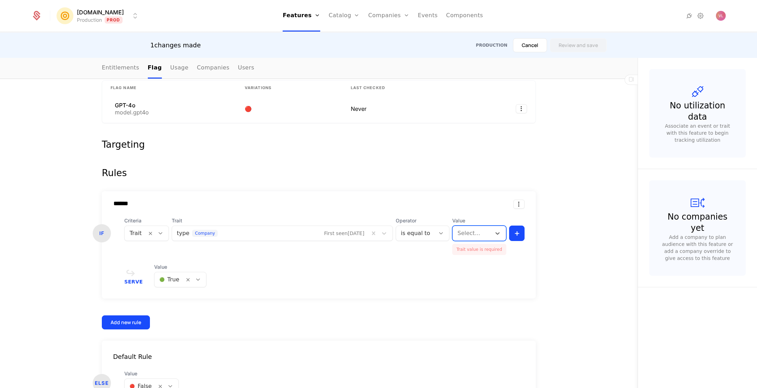
click at [409, 227] on div "is equal to" at bounding box center [415, 233] width 39 height 13
click at [423, 262] on div "is not equal to" at bounding box center [423, 266] width 42 height 13
click at [465, 237] on div at bounding box center [471, 234] width 29 height 10
click at [468, 248] on div "legacy_company" at bounding box center [481, 251] width 53 height 6
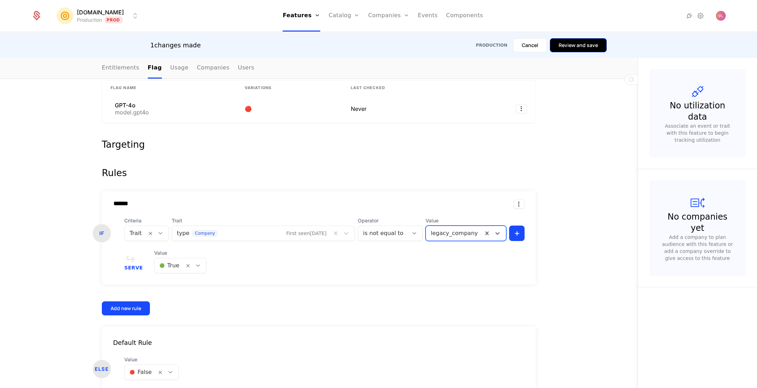
click at [567, 43] on button "Review and save" at bounding box center [578, 45] width 57 height 14
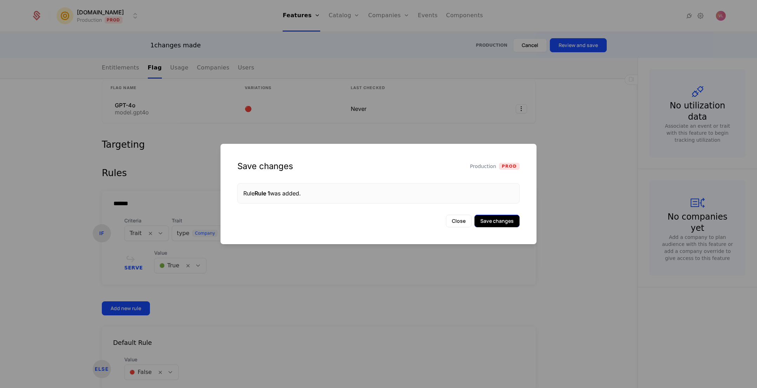
click at [503, 223] on button "Save changes" at bounding box center [496, 221] width 45 height 13
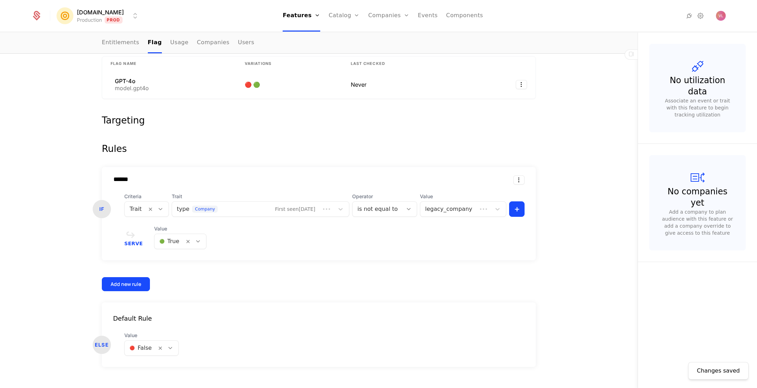
scroll to position [0, 0]
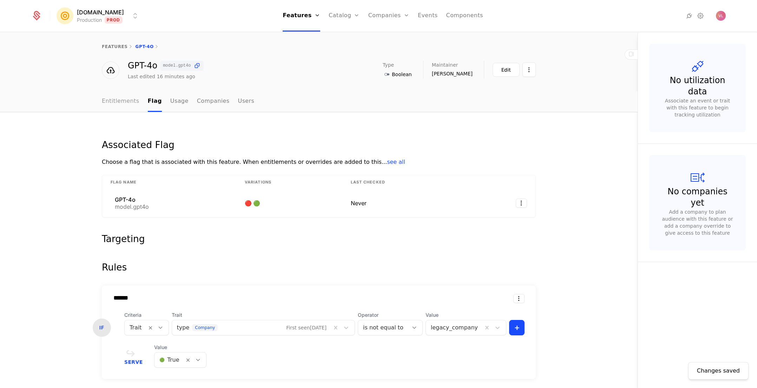
click at [114, 100] on link "Entitlements" at bounding box center [121, 101] width 38 height 21
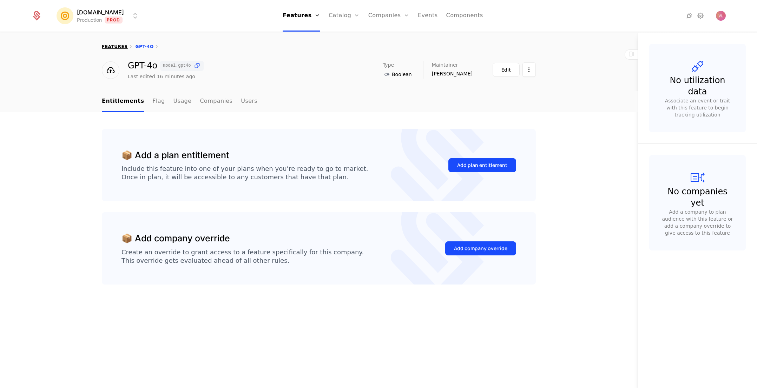
click at [110, 46] on link "features" at bounding box center [115, 46] width 26 height 5
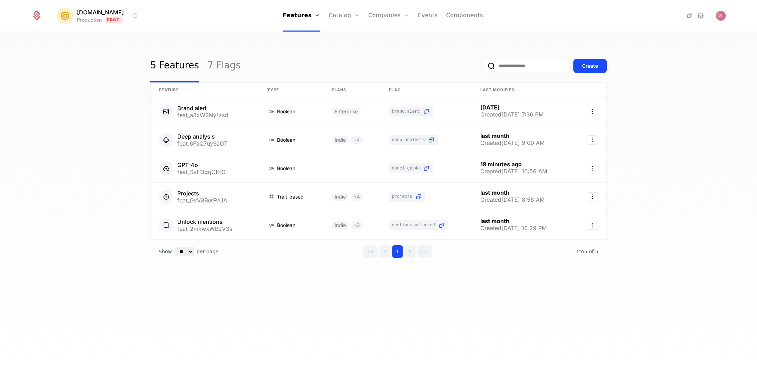
click at [350, 77] on div "5 Features 7 Flags Create" at bounding box center [378, 66] width 456 height 33
click at [340, 16] on link "Catalog" at bounding box center [344, 16] width 31 height 32
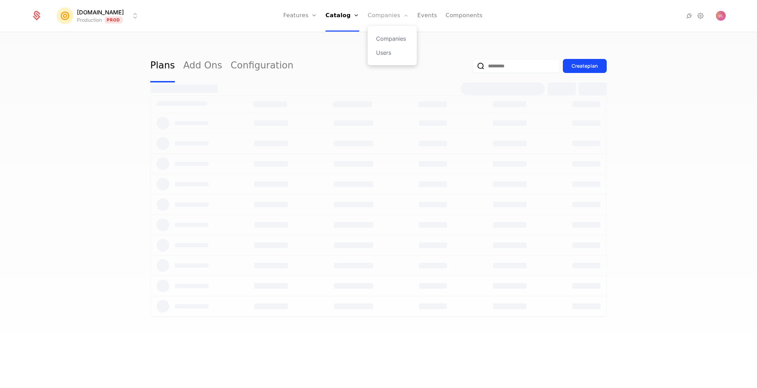
click at [386, 17] on link "Companies" at bounding box center [388, 16] width 41 height 32
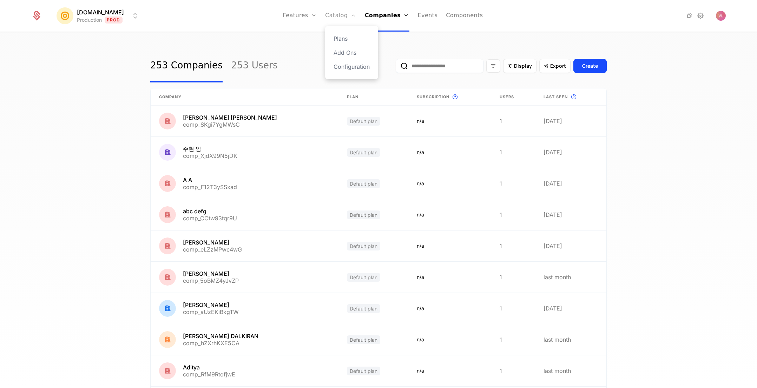
click at [338, 15] on link "Catalog" at bounding box center [340, 16] width 31 height 32
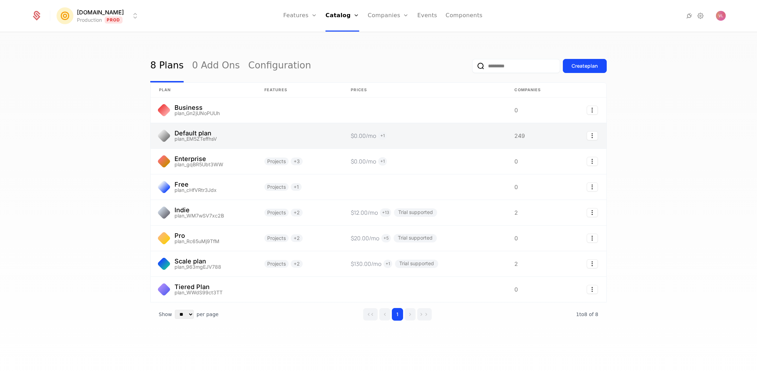
click at [276, 133] on link at bounding box center [299, 135] width 86 height 25
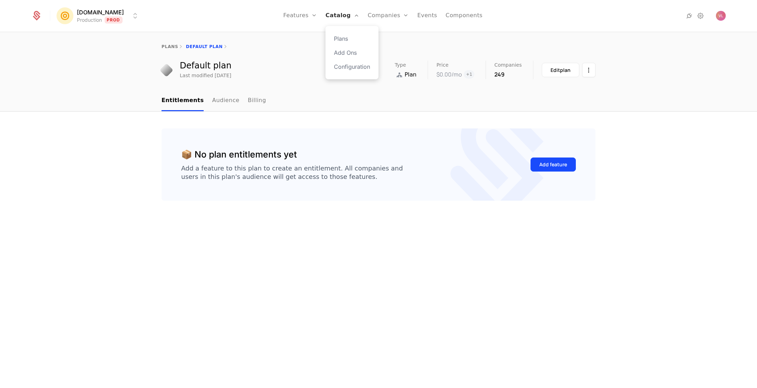
click at [341, 15] on link "Catalog" at bounding box center [342, 16] width 34 height 32
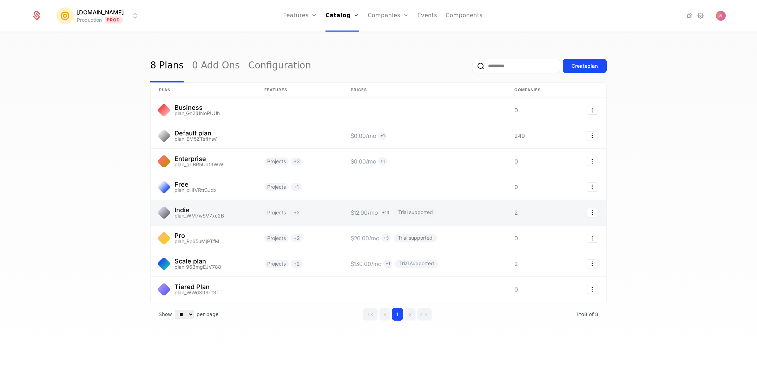
click at [250, 212] on link at bounding box center [203, 212] width 105 height 25
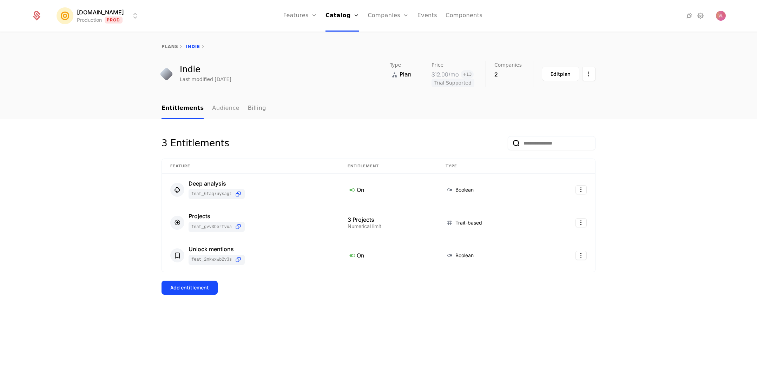
click at [218, 112] on link "Audience" at bounding box center [225, 108] width 27 height 21
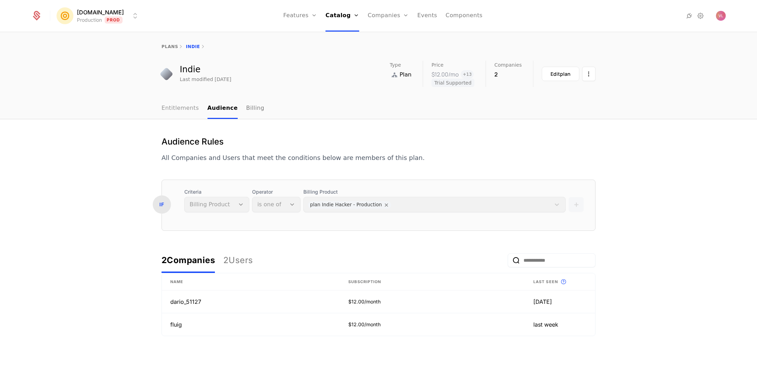
click at [180, 112] on link "Entitlements" at bounding box center [180, 108] width 38 height 21
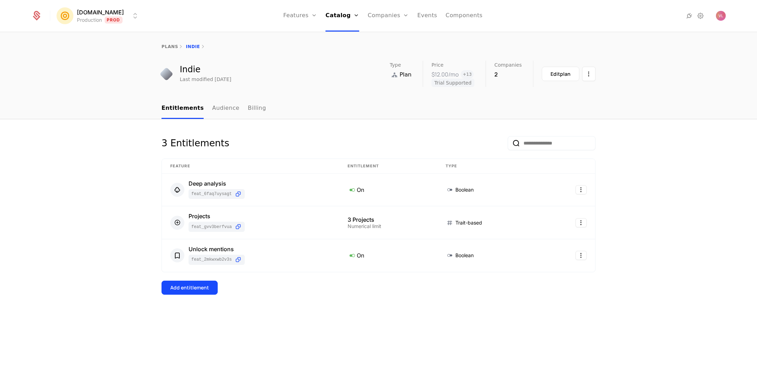
click at [272, 138] on div "3 Entitlements" at bounding box center [378, 147] width 434 height 22
